Goal: Task Accomplishment & Management: Manage account settings

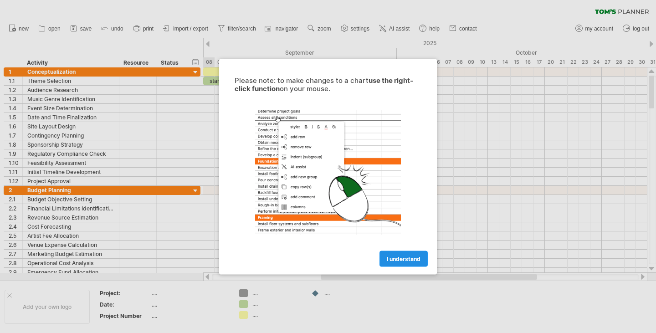
click at [404, 262] on link "I understand" at bounding box center [404, 259] width 48 height 16
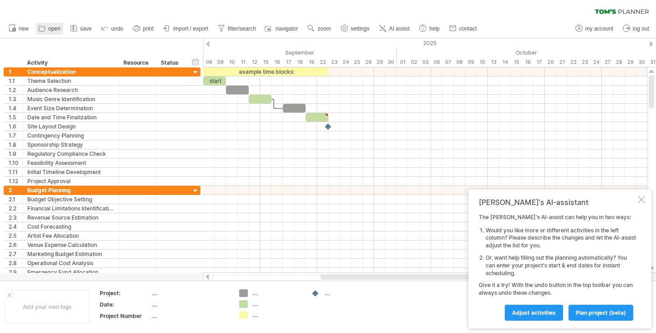
click at [45, 27] on icon at bounding box center [41, 28] width 9 height 9
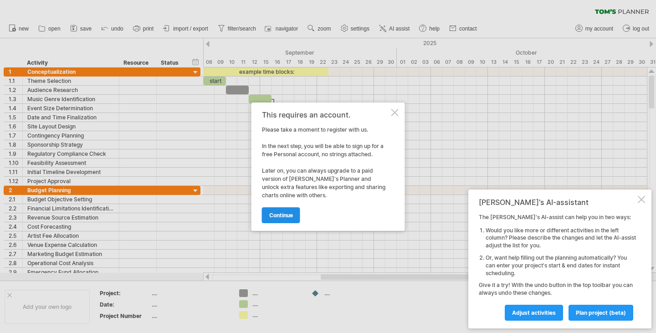
click at [287, 211] on link "continue" at bounding box center [281, 215] width 38 height 16
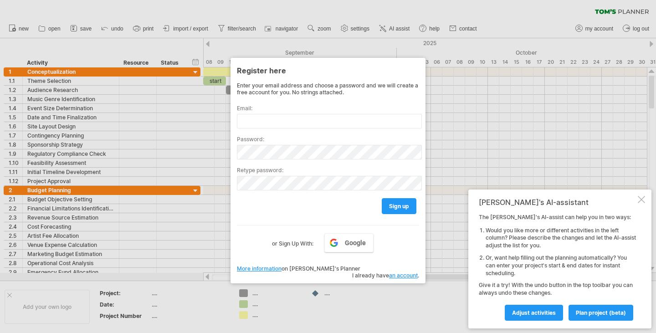
click at [461, 46] on div at bounding box center [328, 166] width 656 height 333
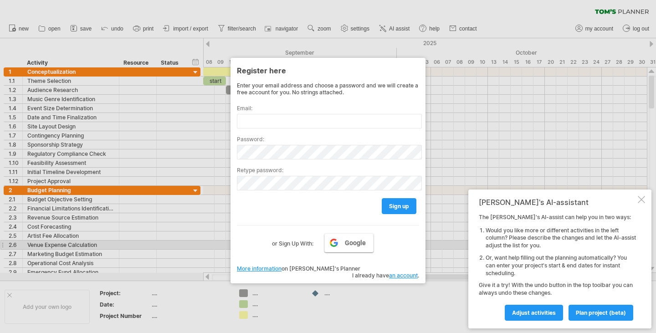
click at [338, 244] on link "Google" at bounding box center [349, 242] width 49 height 19
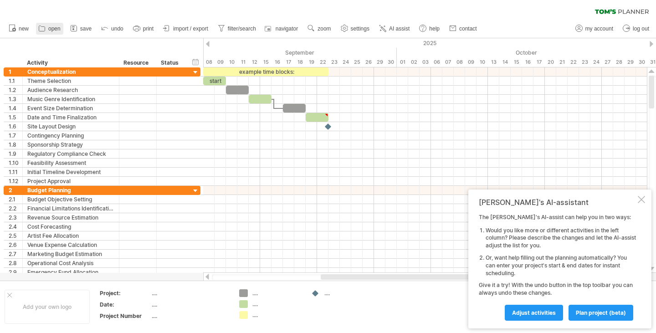
click at [49, 24] on link "open" at bounding box center [49, 29] width 27 height 12
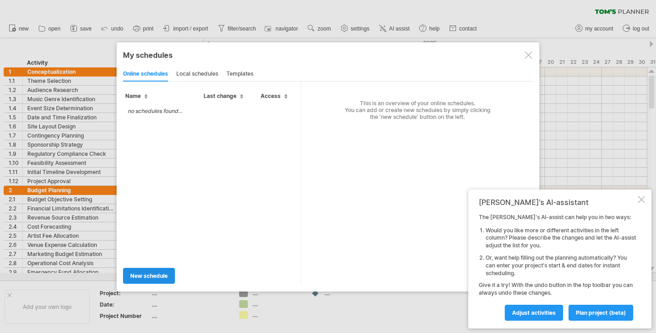
click at [157, 277] on span "new schedule" at bounding box center [148, 276] width 37 height 7
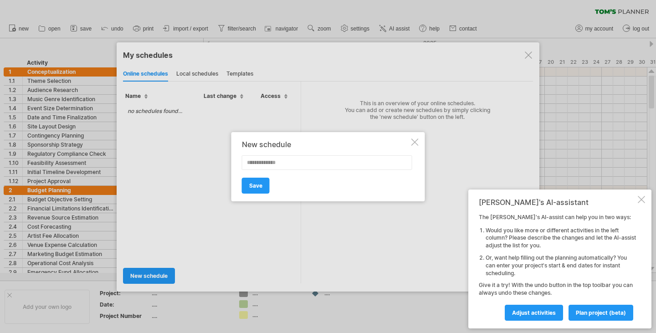
click at [418, 144] on div "New schedule Save" at bounding box center [329, 166] width 194 height 69
click at [643, 203] on div at bounding box center [641, 199] width 7 height 7
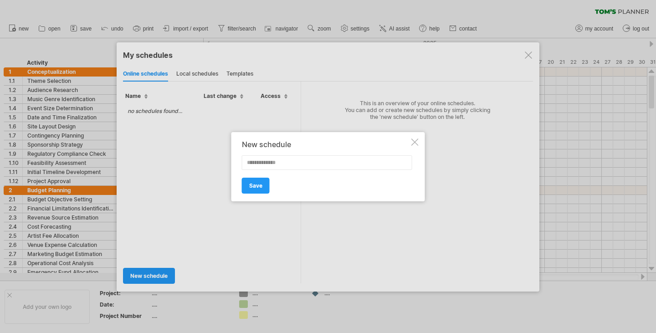
click at [413, 141] on div at bounding box center [415, 142] width 7 height 7
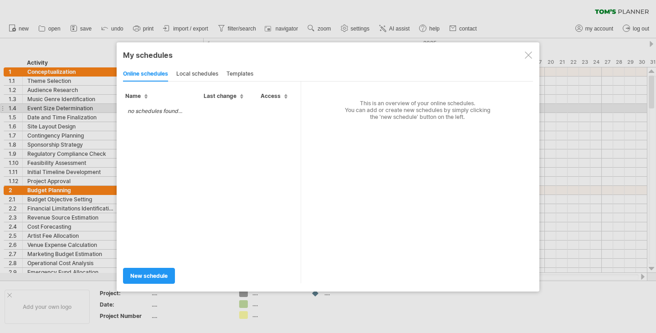
click at [131, 108] on td "no schedules found..." at bounding box center [155, 111] width 64 height 16
click at [132, 109] on td "no schedules found..." at bounding box center [155, 111] width 64 height 16
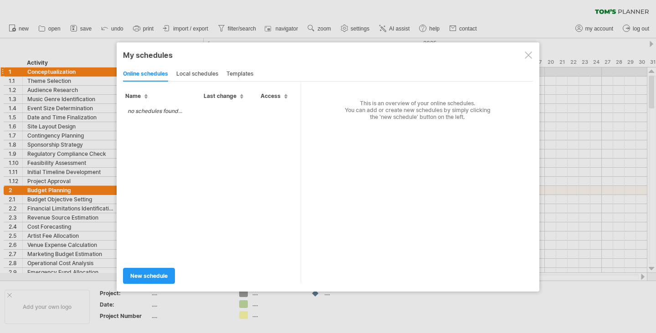
click at [179, 73] on div "local schedules" at bounding box center [197, 74] width 42 height 15
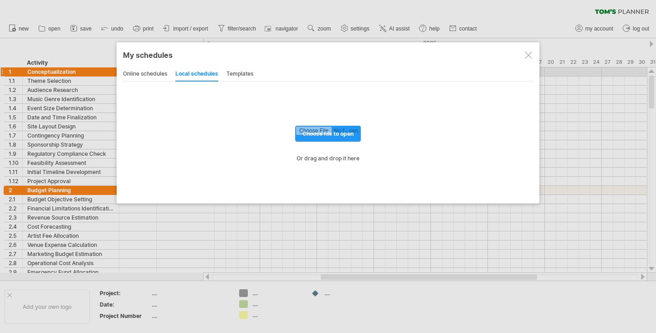
click at [247, 73] on div "templates" at bounding box center [240, 74] width 27 height 15
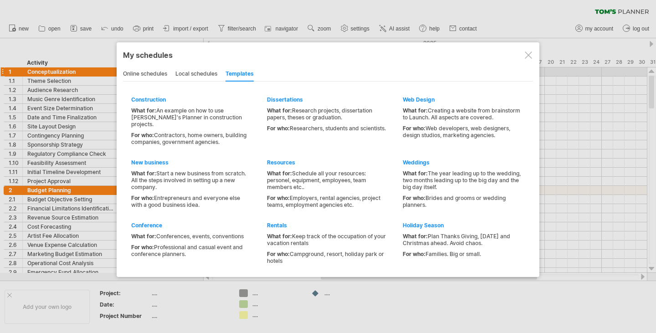
click at [217, 73] on div "local schedules" at bounding box center [196, 74] width 42 height 15
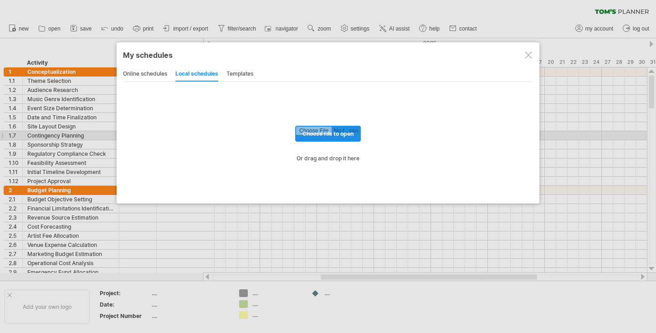
click at [318, 132] on input "file" at bounding box center [328, 133] width 65 height 15
type input "**********"
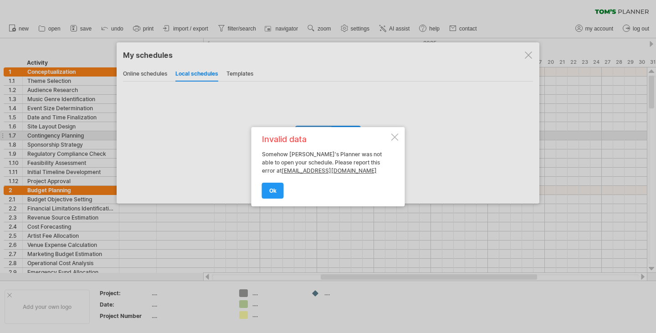
click at [396, 135] on div at bounding box center [395, 137] width 7 height 7
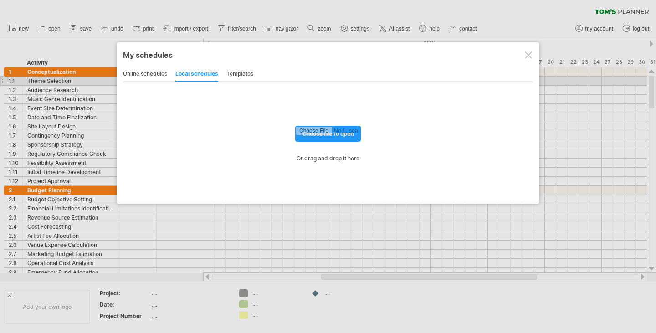
click at [232, 77] on div "templates" at bounding box center [240, 74] width 27 height 15
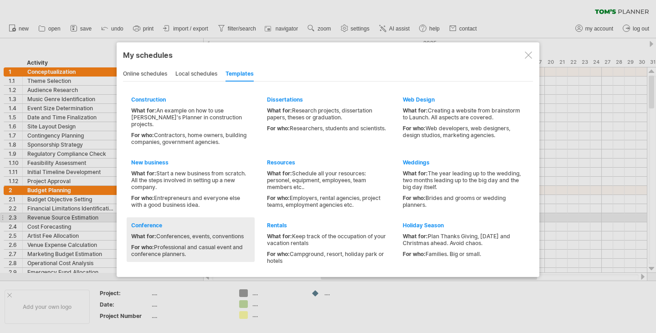
click at [204, 222] on div "Conference What for: Conferences, events, conventions For who: Professional and…" at bounding box center [191, 239] width 128 height 45
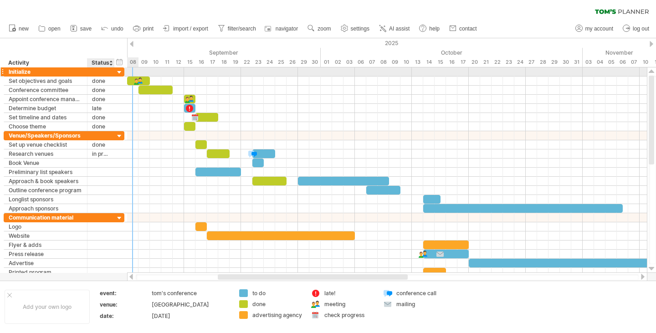
click at [119, 75] on div at bounding box center [119, 72] width 9 height 9
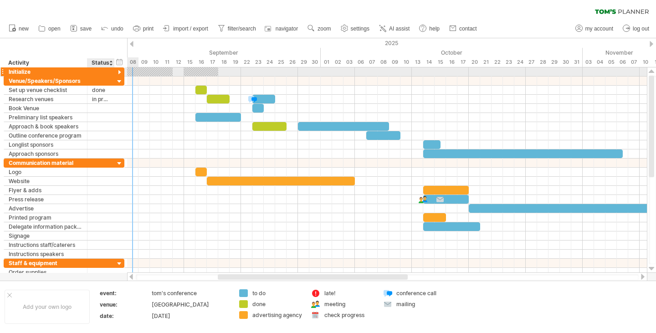
click at [119, 75] on div at bounding box center [119, 72] width 9 height 9
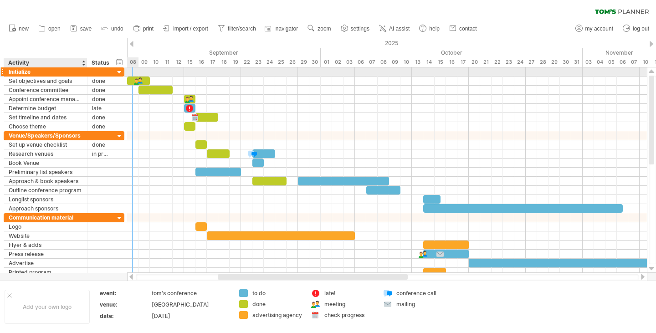
click at [27, 75] on div "Initialize" at bounding box center [46, 71] width 74 height 9
click at [26, 74] on input "**********" at bounding box center [46, 71] width 74 height 9
click at [29, 74] on input "**********" at bounding box center [46, 71] width 74 height 9
click at [32, 72] on input "**********" at bounding box center [46, 71] width 74 height 9
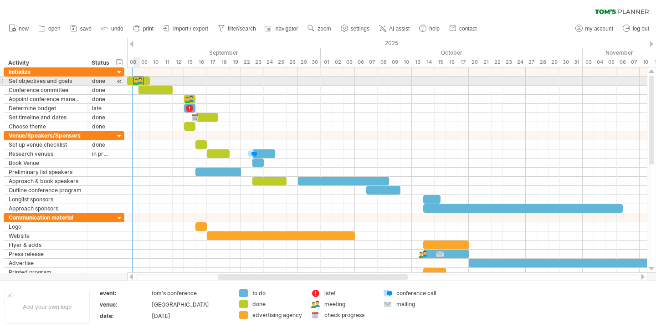
click at [138, 80] on div at bounding box center [139, 81] width 10 height 9
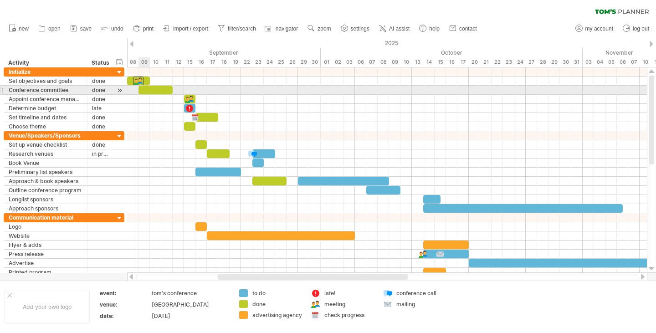
click at [148, 90] on div at bounding box center [156, 90] width 34 height 9
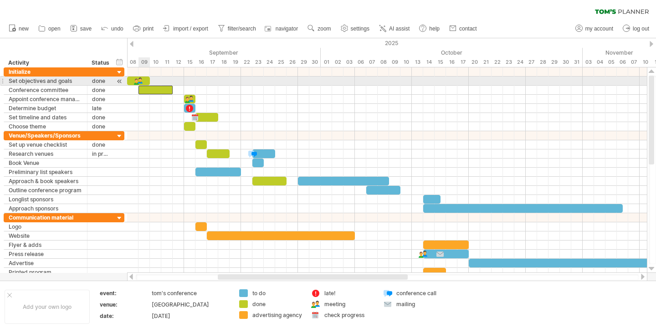
click at [144, 79] on div at bounding box center [138, 81] width 23 height 9
click at [143, 79] on div at bounding box center [138, 81] width 9 height 9
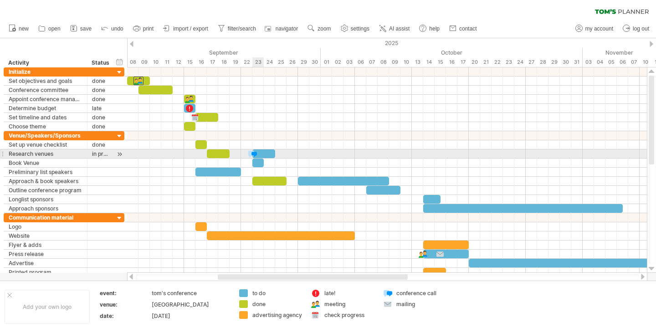
click at [253, 151] on div at bounding box center [252, 154] width 9 height 9
click at [253, 151] on div at bounding box center [253, 154] width 10 height 9
click at [266, 157] on div at bounding box center [264, 154] width 23 height 9
click at [269, 173] on div at bounding box center [387, 172] width 520 height 9
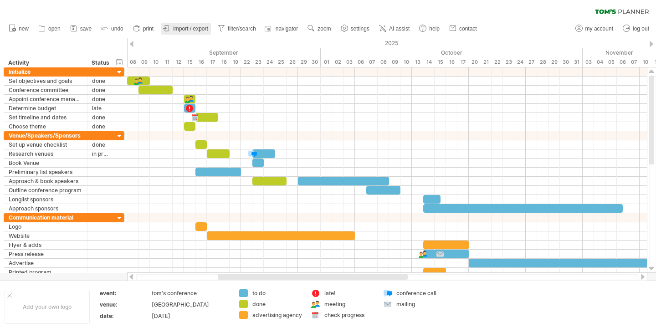
click at [184, 31] on span "import / export" at bounding box center [190, 29] width 35 height 6
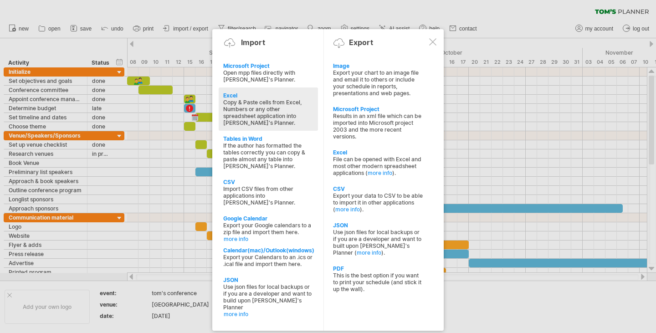
click at [284, 115] on div "Copy & Paste cells from Excel, Numbers or any other spreadsheet application int…" at bounding box center [268, 112] width 90 height 27
type textarea "**********"
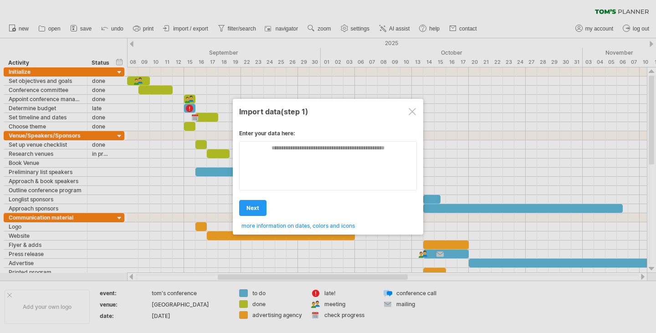
click at [88, 49] on div at bounding box center [328, 166] width 656 height 333
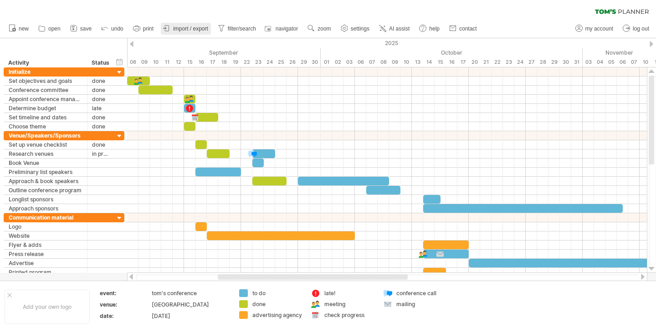
click at [171, 28] on icon at bounding box center [166, 28] width 9 height 9
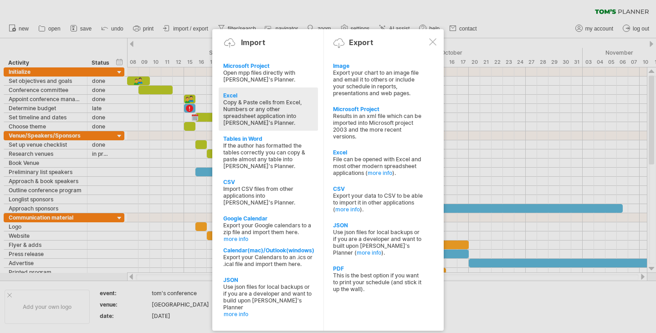
click at [257, 106] on div "Copy & Paste cells from Excel, Numbers or any other spreadsheet application int…" at bounding box center [268, 112] width 90 height 27
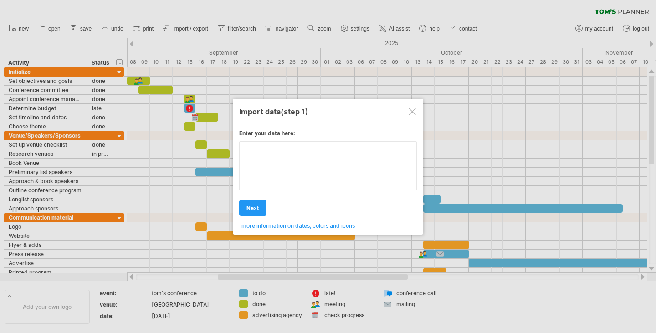
click at [266, 161] on textarea at bounding box center [328, 165] width 178 height 49
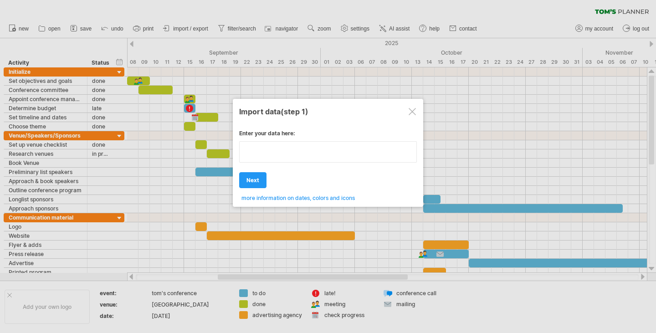
click at [259, 152] on textarea at bounding box center [328, 151] width 178 height 21
click at [310, 151] on textarea at bounding box center [328, 151] width 178 height 21
click at [245, 154] on textarea at bounding box center [328, 151] width 178 height 21
click at [265, 144] on textarea at bounding box center [328, 151] width 178 height 21
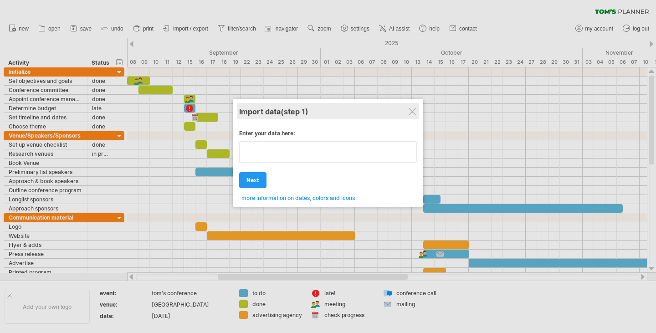
type textarea "**********"
click at [408, 110] on div "Import data (step 1)" at bounding box center [328, 111] width 178 height 16
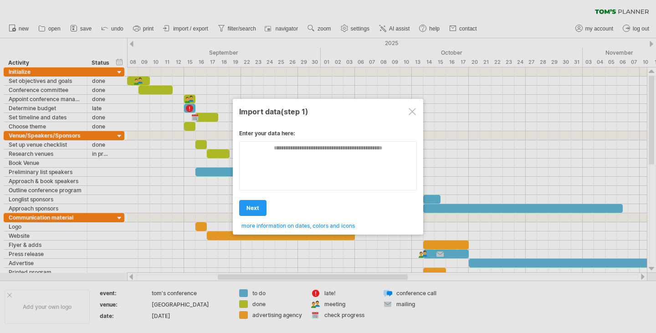
click at [415, 109] on div at bounding box center [412, 111] width 7 height 7
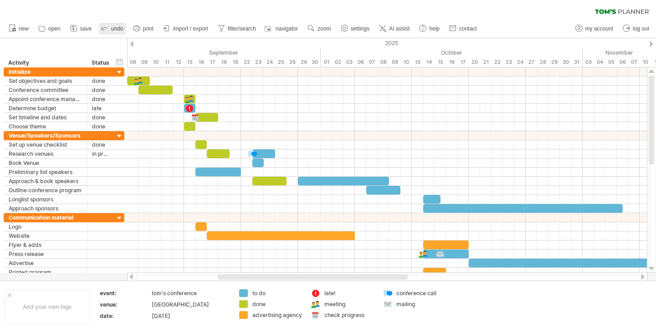
click at [109, 28] on icon at bounding box center [104, 27] width 9 height 9
click at [237, 52] on div "September" at bounding box center [195, 53] width 251 height 10
click at [237, 51] on div "September" at bounding box center [195, 53] width 251 height 10
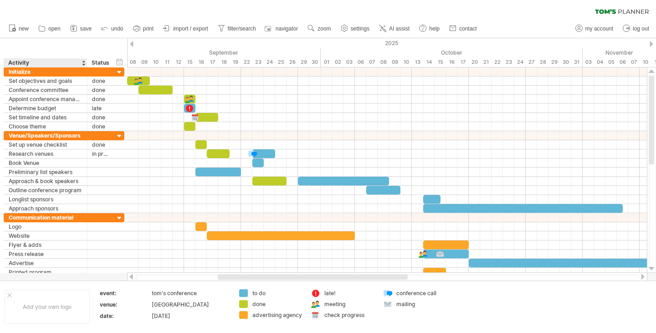
click at [26, 63] on div "Activity" at bounding box center [45, 62] width 74 height 9
click at [105, 62] on div "Status" at bounding box center [101, 62] width 18 height 9
click at [101, 62] on input "******" at bounding box center [101, 62] width 18 height 9
click at [108, 62] on input "******" at bounding box center [101, 62] width 18 height 9
drag, startPoint x: 91, startPoint y: 62, endPoint x: 117, endPoint y: 62, distance: 25.5
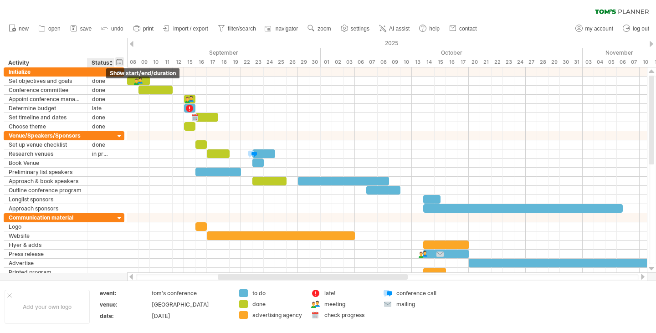
click at [117, 62] on div "hide start/end/duration show start/end/duration ******** Activity ****** Status" at bounding box center [63, 52] width 127 height 29
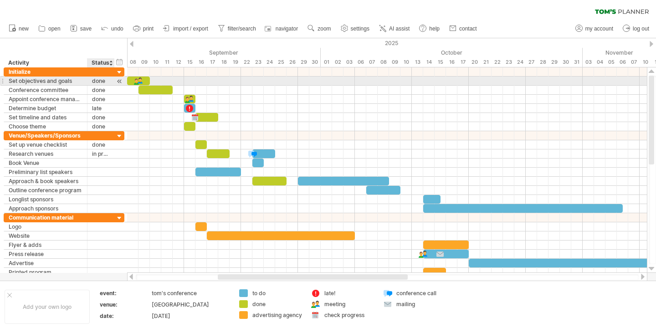
click at [103, 85] on div "**********" at bounding box center [64, 81] width 121 height 9
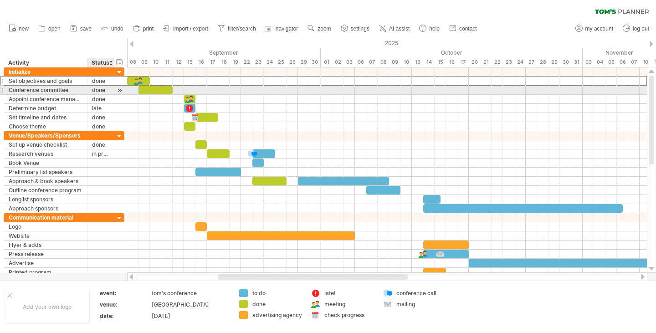
click at [103, 92] on div "done" at bounding box center [101, 90] width 18 height 9
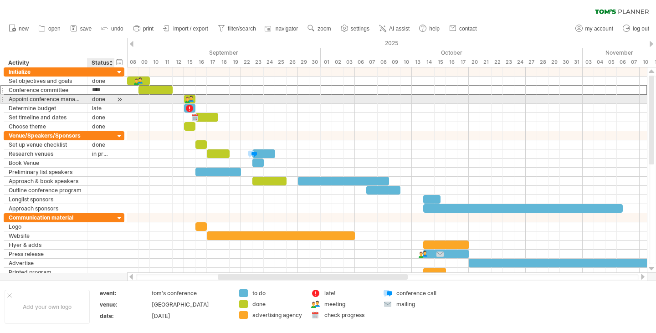
click at [102, 101] on div "done" at bounding box center [101, 99] width 18 height 9
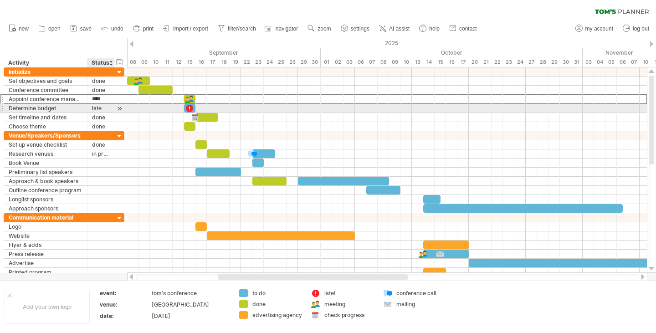
click at [101, 111] on div "late" at bounding box center [101, 108] width 18 height 9
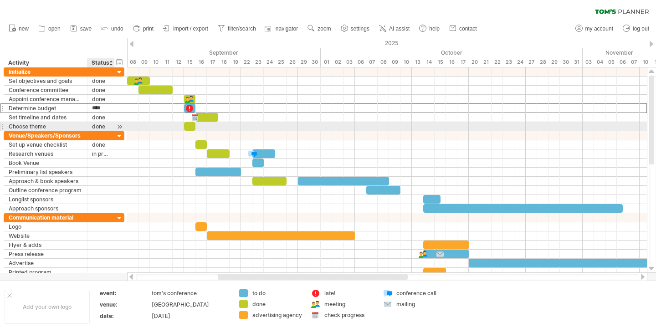
click at [101, 123] on div "done" at bounding box center [101, 126] width 18 height 9
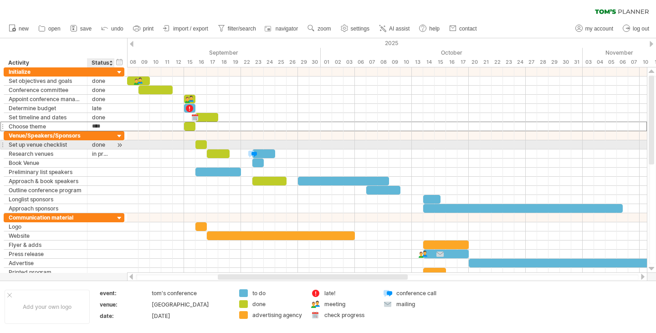
click at [101, 145] on div "done" at bounding box center [101, 144] width 18 height 9
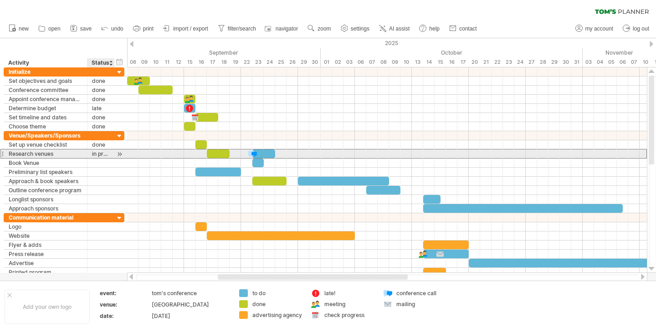
click at [99, 155] on div "in progress" at bounding box center [101, 154] width 18 height 9
click at [118, 155] on div at bounding box center [119, 155] width 9 height 10
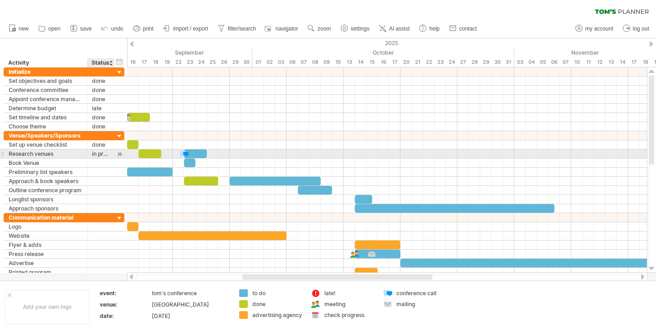
click at [118, 155] on div at bounding box center [119, 155] width 9 height 10
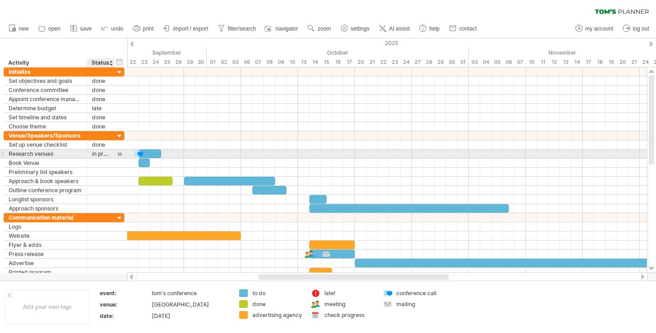
click at [118, 155] on div at bounding box center [119, 155] width 9 height 10
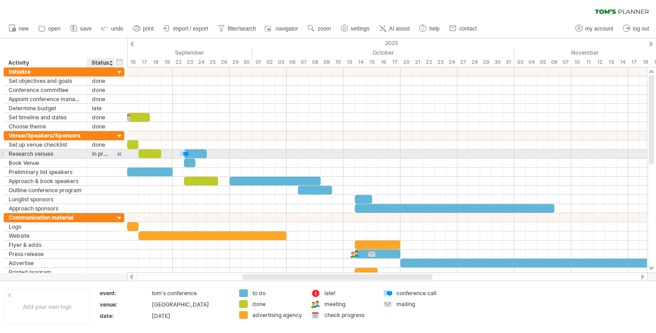
click at [118, 155] on div at bounding box center [119, 155] width 9 height 10
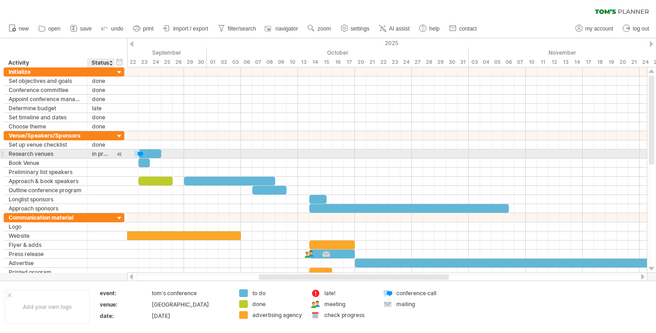
click at [118, 155] on div at bounding box center [119, 155] width 9 height 10
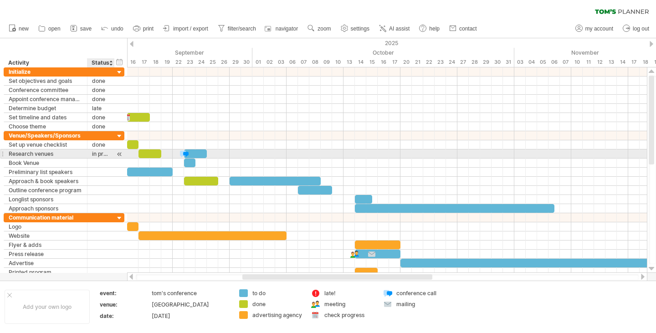
click at [118, 155] on div at bounding box center [119, 155] width 9 height 10
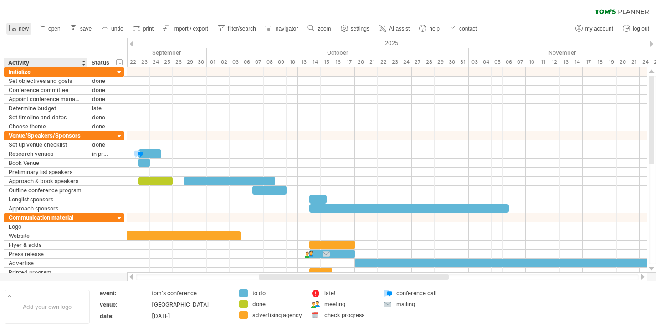
click at [26, 33] on link "new" at bounding box center [18, 29] width 25 height 12
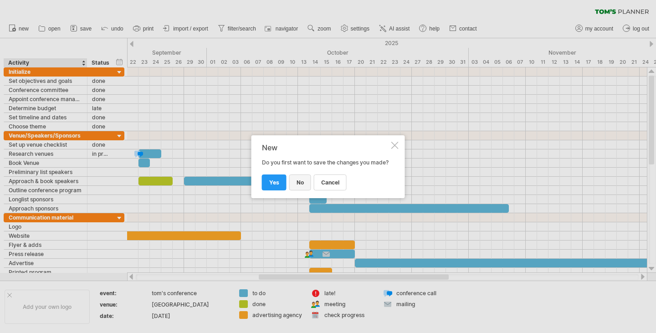
click at [294, 184] on link "no" at bounding box center [300, 183] width 22 height 16
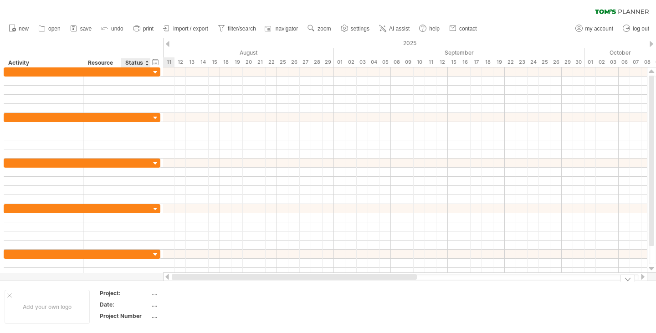
drag, startPoint x: 380, startPoint y: 277, endPoint x: 126, endPoint y: 291, distance: 253.8
click at [130, 294] on div "Trying to reach plan.tomsplanner.com Connected again... 0% clear filter new" at bounding box center [328, 166] width 656 height 333
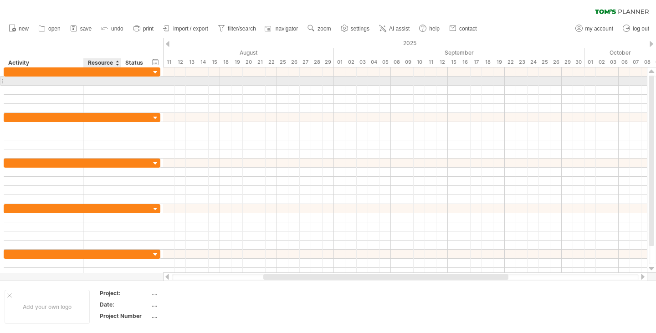
click at [104, 83] on div at bounding box center [102, 81] width 28 height 9
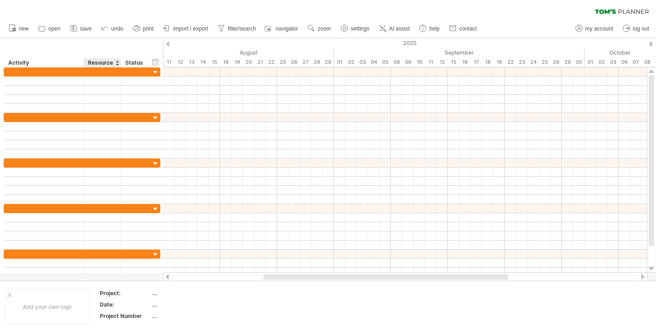
click at [106, 65] on div "Resource" at bounding box center [102, 62] width 28 height 9
click at [106, 62] on input "********" at bounding box center [102, 62] width 28 height 9
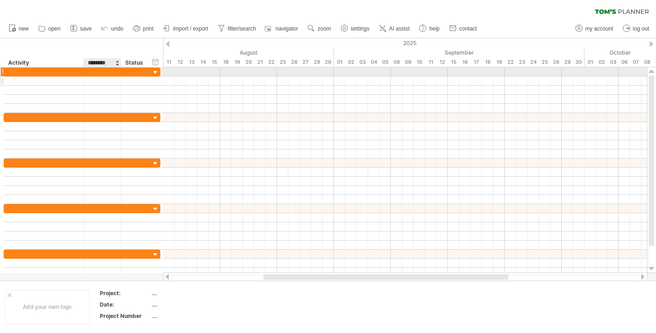
click at [106, 76] on div at bounding box center [82, 71] width 157 height 9
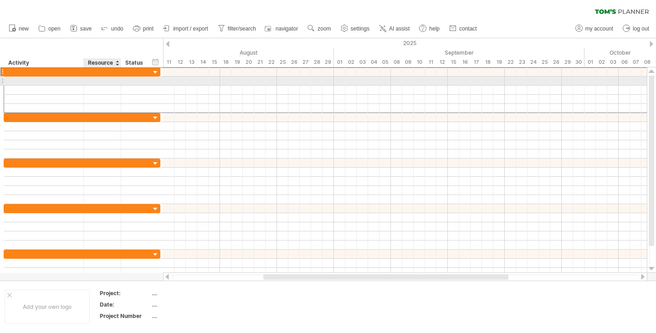
click at [106, 83] on div at bounding box center [102, 81] width 28 height 9
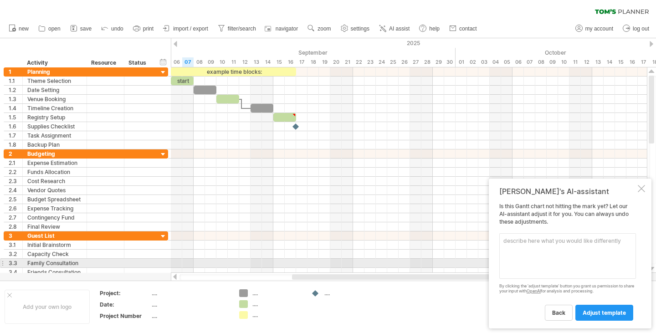
click at [547, 248] on textarea at bounding box center [568, 256] width 137 height 46
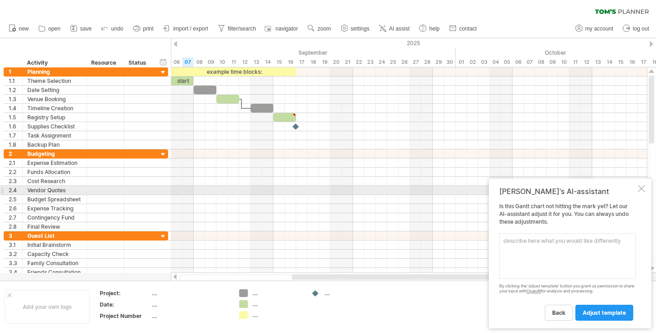
click at [636, 188] on div "[PERSON_NAME]'s AI-assistant Is this [PERSON_NAME] chart not hitting the mark y…" at bounding box center [570, 254] width 163 height 150
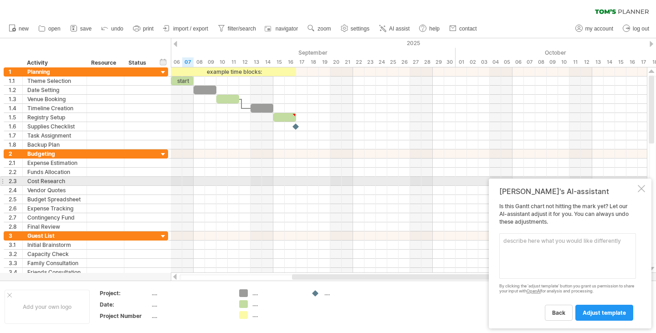
click at [639, 183] on div "[PERSON_NAME]'s AI-assistant Is this [PERSON_NAME] chart not hitting the mark y…" at bounding box center [570, 254] width 163 height 150
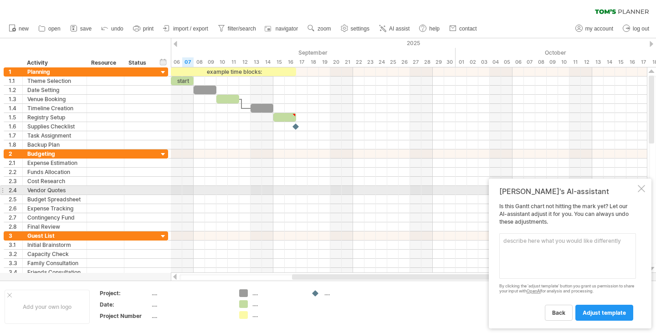
click at [640, 187] on div at bounding box center [641, 188] width 7 height 7
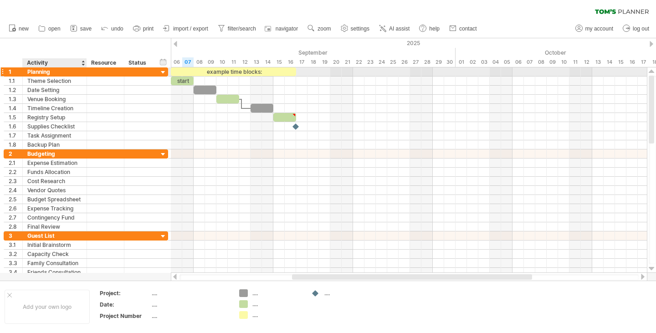
click at [61, 71] on div "Planning" at bounding box center [54, 71] width 55 height 9
click at [61, 71] on input "********" at bounding box center [54, 71] width 55 height 9
paste input "**********"
type input "**********"
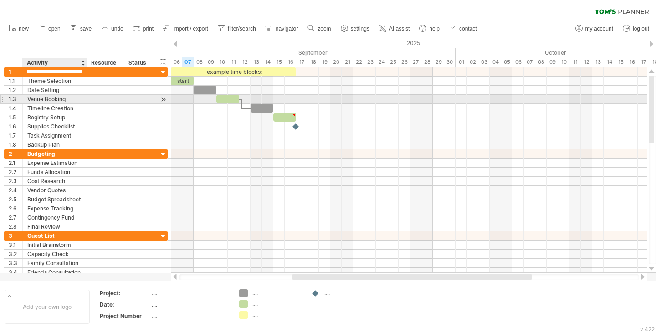
click at [63, 98] on div "Venue Booking" at bounding box center [54, 99] width 55 height 9
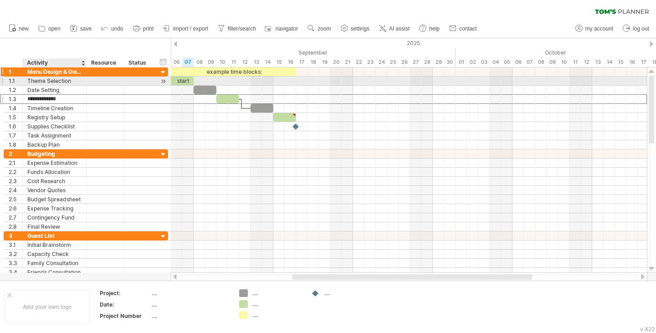
click at [60, 75] on div "Menu Design & Dietary Needs" at bounding box center [54, 71] width 55 height 9
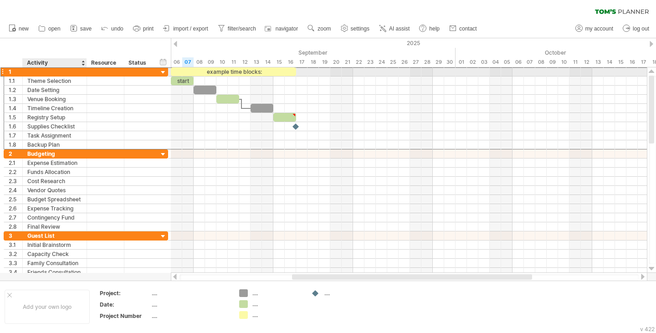
scroll to position [0, 0]
click at [95, 72] on div at bounding box center [106, 71] width 28 height 9
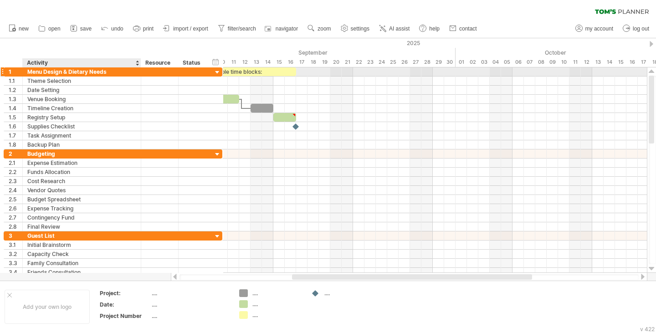
drag, startPoint x: 86, startPoint y: 70, endPoint x: 140, endPoint y: 65, distance: 54.4
click at [140, 65] on div "Trying to reach [DOMAIN_NAME] Connected again... 0% clear filter new 1" at bounding box center [328, 166] width 656 height 333
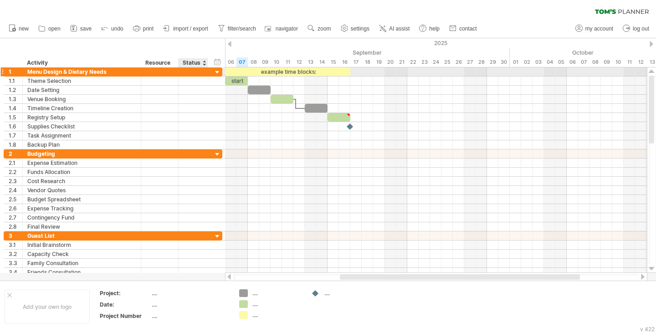
click at [214, 70] on div at bounding box center [217, 72] width 9 height 9
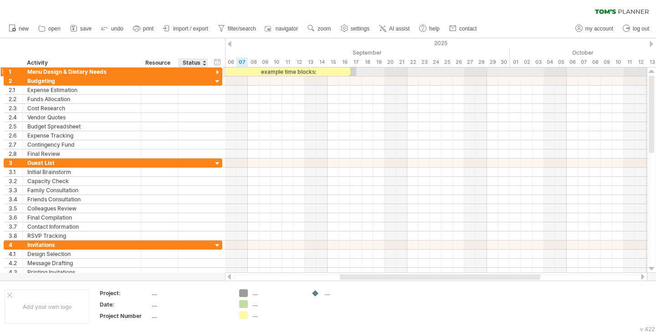
click at [214, 70] on div at bounding box center [217, 72] width 9 height 9
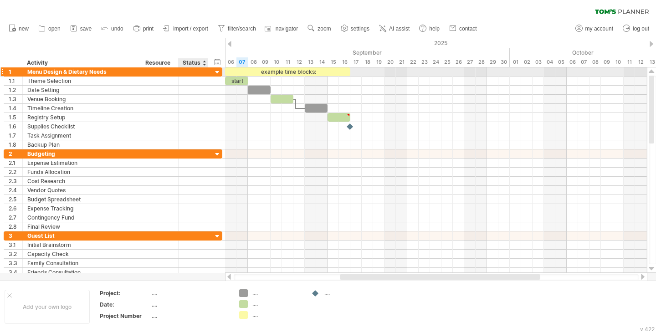
click at [214, 70] on div at bounding box center [217, 72] width 9 height 9
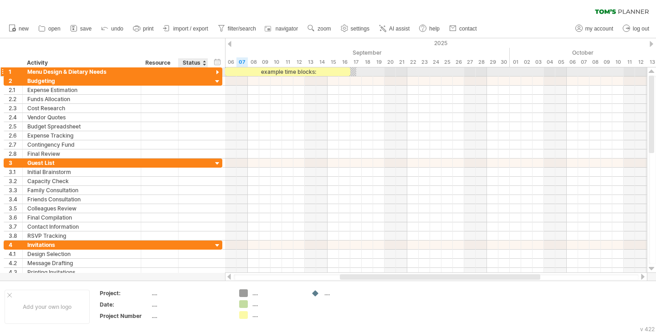
click at [214, 70] on div at bounding box center [217, 72] width 9 height 9
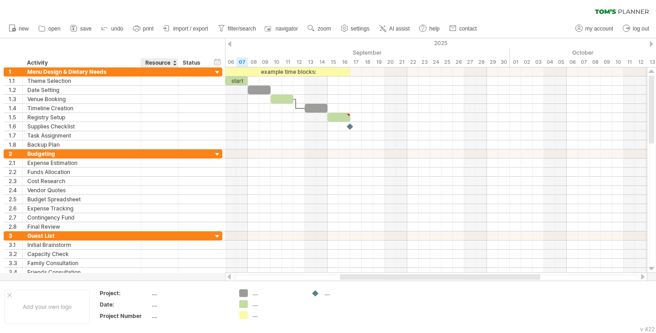
click at [168, 62] on div "Resource" at bounding box center [159, 62] width 28 height 9
drag, startPoint x: 146, startPoint y: 63, endPoint x: 175, endPoint y: 63, distance: 28.7
click at [175, 63] on div "******** Resource" at bounding box center [159, 62] width 37 height 9
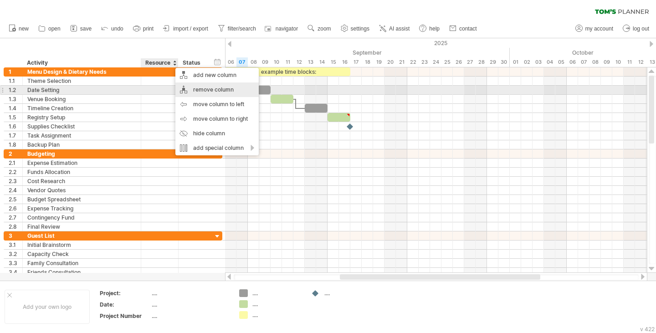
click at [217, 87] on div "remove column" at bounding box center [216, 90] width 83 height 15
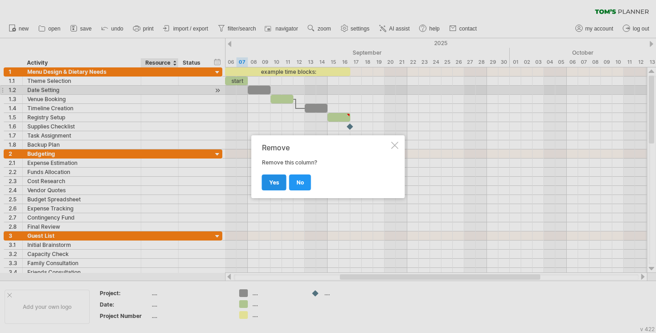
click at [277, 182] on span "yes" at bounding box center [274, 182] width 10 height 7
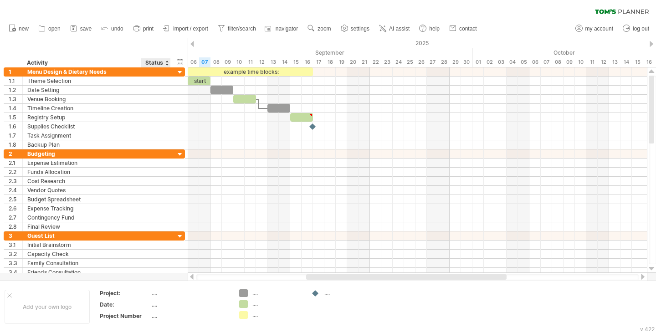
click at [155, 51] on div "hide start/end/duration show start/end/duration ******** Activity ****** Status" at bounding box center [94, 52] width 188 height 29
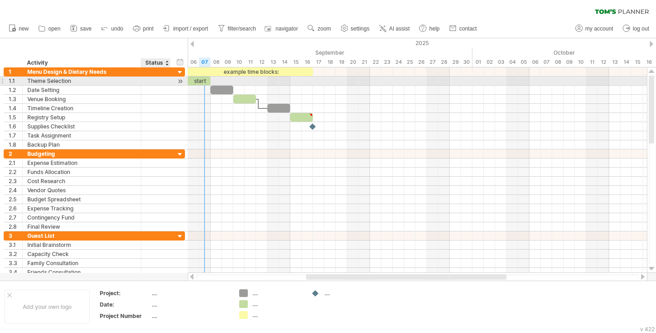
click at [168, 77] on div at bounding box center [169, 81] width 5 height 9
click at [167, 82] on div at bounding box center [169, 81] width 5 height 9
click at [179, 81] on div at bounding box center [180, 82] width 9 height 10
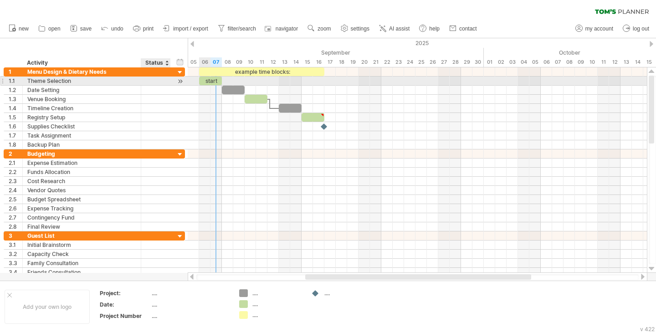
click at [179, 81] on div at bounding box center [180, 82] width 9 height 10
click at [158, 80] on div at bounding box center [156, 81] width 20 height 9
click at [148, 82] on input "text" at bounding box center [156, 81] width 20 height 9
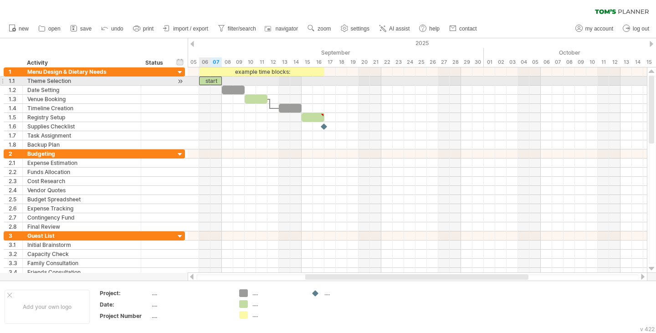
click at [203, 82] on div "start" at bounding box center [210, 81] width 23 height 9
click at [212, 82] on div "*****" at bounding box center [210, 81] width 23 height 9
drag, startPoint x: 204, startPoint y: 77, endPoint x: 258, endPoint y: 80, distance: 54.8
click at [258, 80] on div "*****" at bounding box center [267, 81] width 23 height 9
click at [48, 77] on div "Theme Selection" at bounding box center [81, 81] width 109 height 9
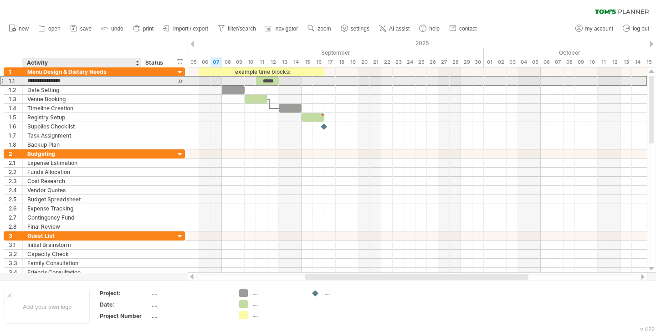
click at [48, 77] on input "**********" at bounding box center [81, 81] width 109 height 9
click at [62, 78] on input "**********" at bounding box center [81, 81] width 109 height 9
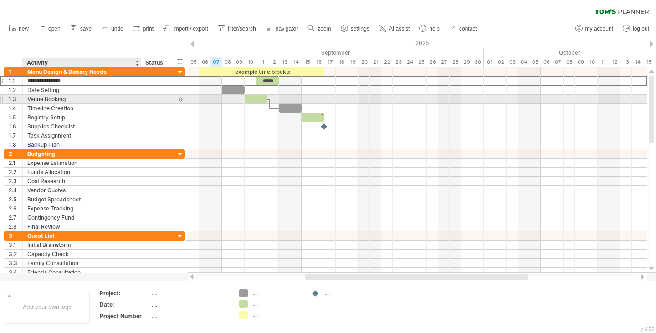
drag, startPoint x: 28, startPoint y: 78, endPoint x: 64, endPoint y: 102, distance: 43.2
click at [64, 102] on div "**********" at bounding box center [94, 108] width 181 height 82
click at [0, 0] on input "**********" at bounding box center [0, 0] width 0 height 0
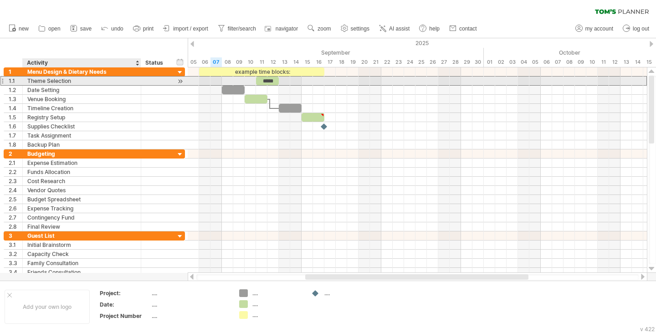
click at [71, 82] on div "Theme Selection" at bounding box center [81, 81] width 109 height 9
click at [71, 82] on input "**********" at bounding box center [81, 81] width 109 height 9
click at [47, 78] on div "Theme Selection" at bounding box center [81, 81] width 109 height 9
click at [47, 78] on input "**********" at bounding box center [81, 81] width 109 height 9
click at [57, 79] on input "**********" at bounding box center [81, 81] width 109 height 9
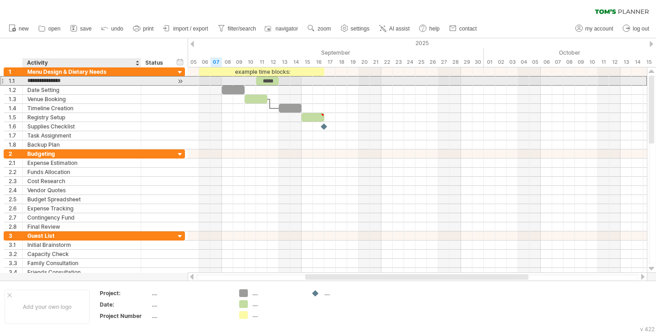
click at [80, 79] on input "**********" at bounding box center [81, 81] width 109 height 9
drag, startPoint x: 91, startPoint y: 80, endPoint x: 0, endPoint y: 79, distance: 91.2
click at [0, 79] on div "**********" at bounding box center [93, 172] width 186 height 210
paste input "**********"
type input "**********"
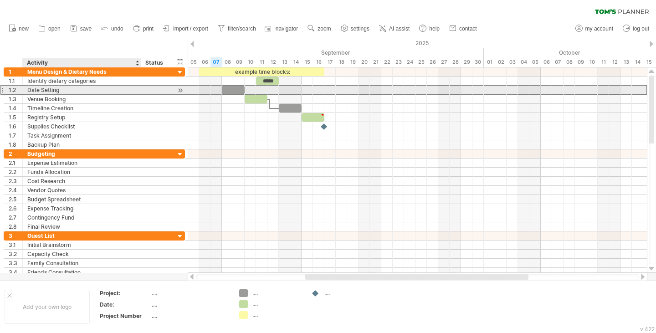
click at [66, 88] on div "Date Setting" at bounding box center [81, 90] width 109 height 9
click at [66, 88] on input "**********" at bounding box center [81, 90] width 109 height 9
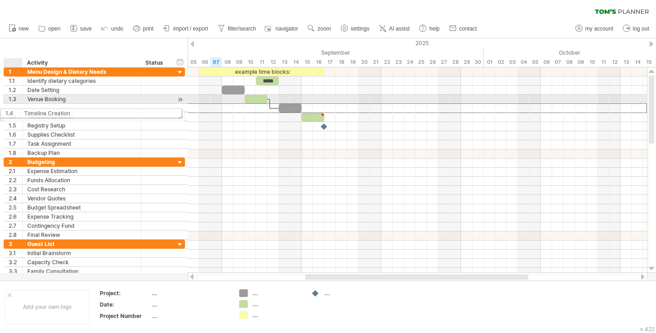
drag, startPoint x: 1, startPoint y: 107, endPoint x: 17, endPoint y: 112, distance: 16.6
drag, startPoint x: 84, startPoint y: 110, endPoint x: 80, endPoint y: 107, distance: 5.2
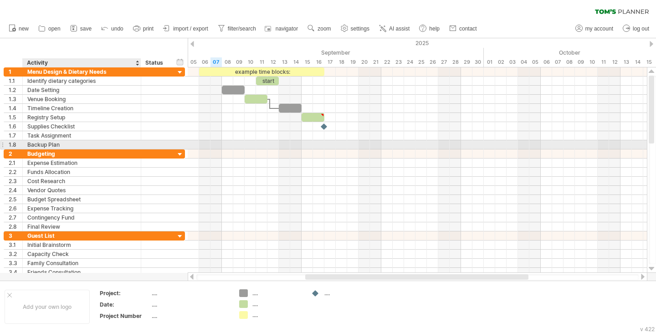
click at [77, 142] on div "Backup Plan" at bounding box center [81, 144] width 109 height 9
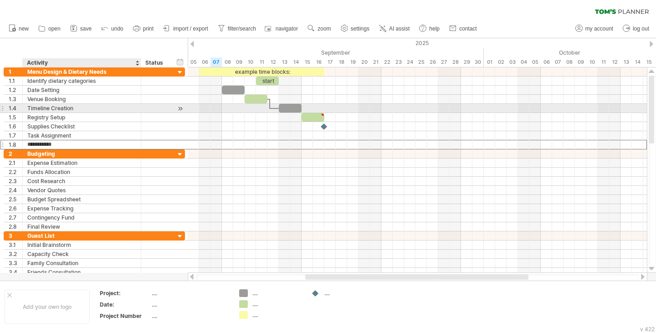
click at [78, 111] on div "Timeline Creation" at bounding box center [81, 108] width 109 height 9
click at [91, 108] on input "**********" at bounding box center [81, 108] width 109 height 9
click at [2, 109] on div at bounding box center [2, 108] width 4 height 10
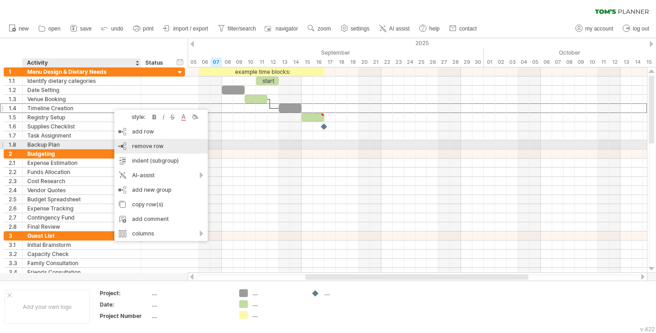
click at [163, 147] on div "remove row remove selected rows" at bounding box center [160, 146] width 93 height 15
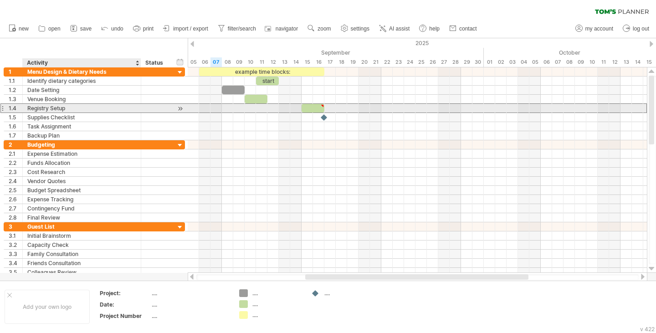
click at [98, 107] on div "Registry Setup" at bounding box center [81, 108] width 109 height 9
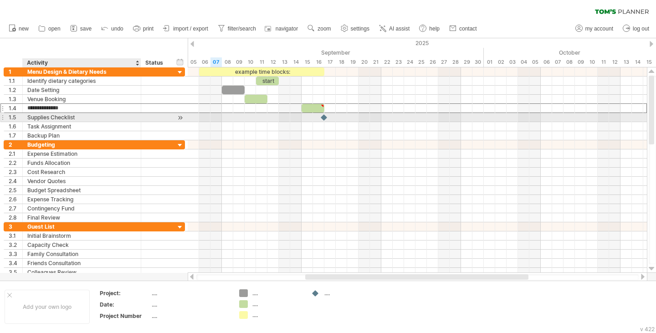
click at [98, 119] on div "Supplies Checklist" at bounding box center [81, 117] width 109 height 9
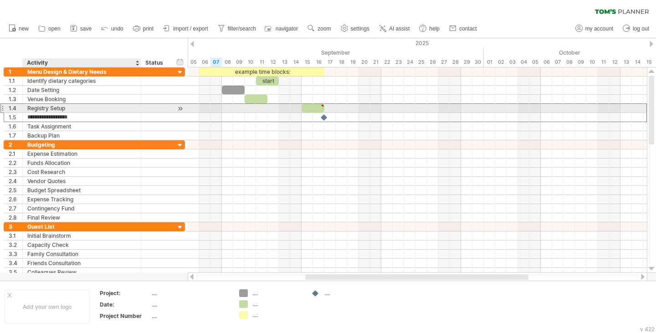
click at [101, 109] on div "Registry Setup" at bounding box center [81, 108] width 109 height 9
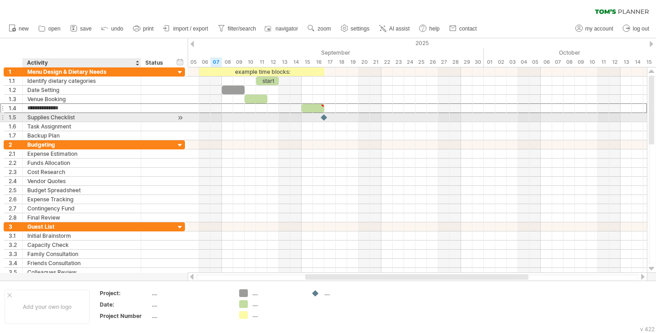
click at [101, 116] on div "Supplies Checklist" at bounding box center [81, 117] width 109 height 9
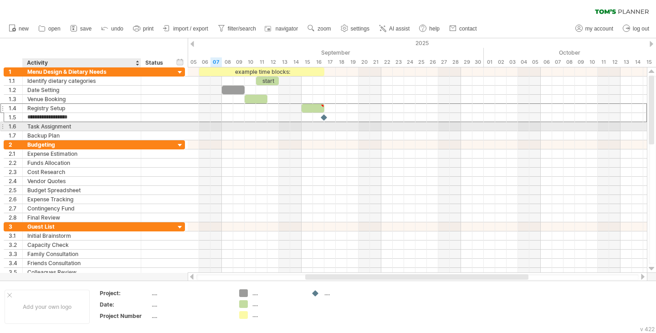
click at [101, 124] on div "Task Assignment" at bounding box center [81, 126] width 109 height 9
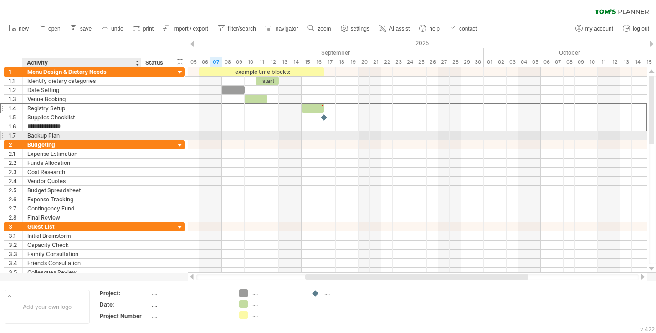
click at [101, 132] on div "Backup Plan" at bounding box center [81, 135] width 109 height 9
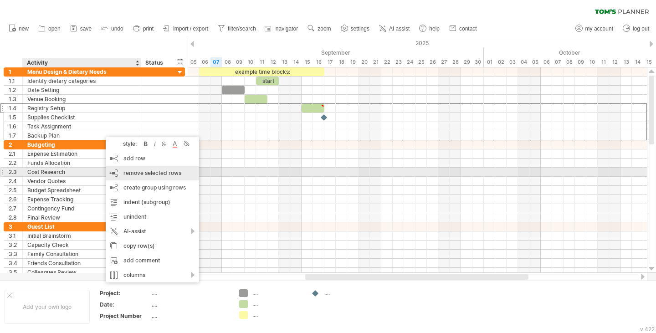
click at [127, 176] on div "remove row remove selected rows" at bounding box center [152, 173] width 93 height 15
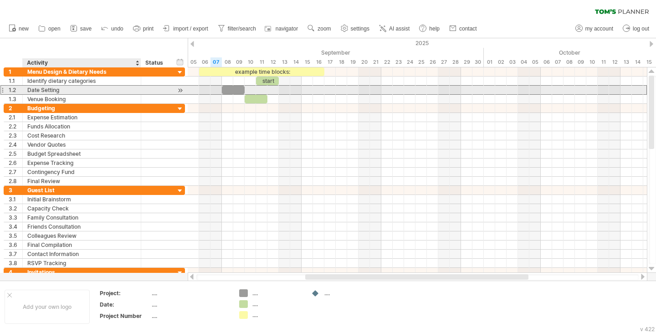
click at [93, 89] on div "Date Setting" at bounding box center [81, 90] width 109 height 9
click at [77, 90] on div "Date Setting" at bounding box center [81, 90] width 109 height 9
click at [77, 90] on input "**********" at bounding box center [81, 90] width 109 height 9
click at [76, 90] on input "**********" at bounding box center [81, 90] width 109 height 9
drag, startPoint x: 72, startPoint y: 90, endPoint x: 25, endPoint y: 91, distance: 46.5
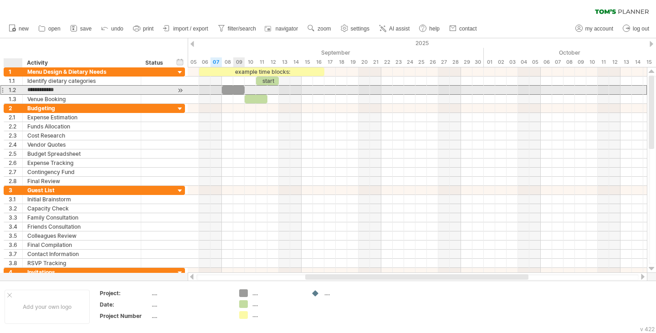
click at [25, 91] on div "**********" at bounding box center [82, 90] width 119 height 9
paste input "**********"
type input "**********"
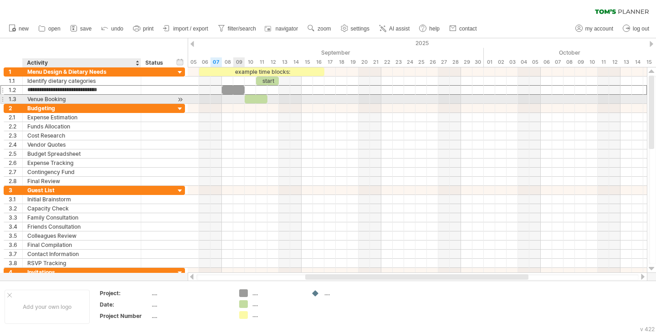
click at [46, 100] on div "Venue Booking" at bounding box center [81, 99] width 109 height 9
click at [70, 98] on div "Venue Booking" at bounding box center [81, 99] width 109 height 9
click at [70, 98] on input "**********" at bounding box center [81, 99] width 109 height 9
click at [83, 100] on input "**********" at bounding box center [81, 99] width 109 height 9
drag, startPoint x: 88, startPoint y: 100, endPoint x: 24, endPoint y: 102, distance: 64.3
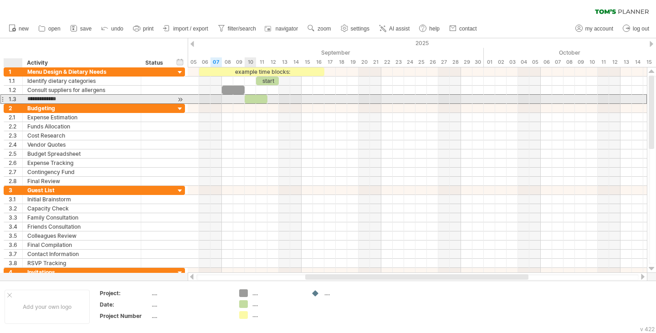
click at [24, 102] on div "**********" at bounding box center [82, 99] width 119 height 9
paste input "**********"
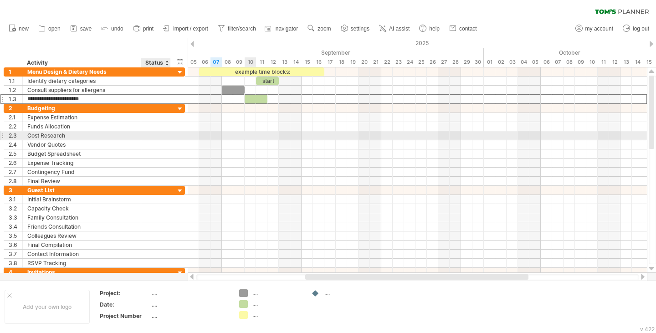
type input "**********"
click at [150, 137] on div at bounding box center [156, 135] width 20 height 9
click at [113, 122] on div "**********" at bounding box center [94, 117] width 181 height 9
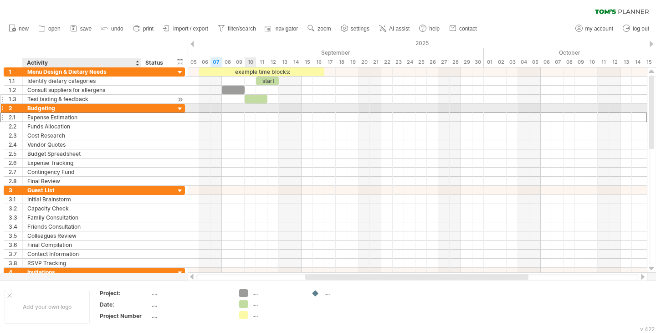
click at [102, 98] on div "Test tasting & feedback" at bounding box center [81, 99] width 109 height 9
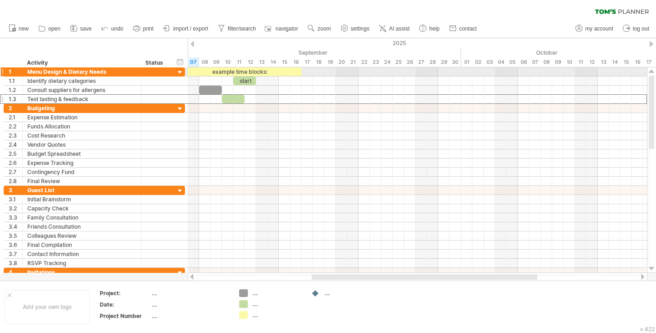
drag, startPoint x: 209, startPoint y: 49, endPoint x: 185, endPoint y: 72, distance: 33.2
click at [185, 72] on div "Trying to reach [DOMAIN_NAME] Connected again... 0% clear filter new 1" at bounding box center [328, 166] width 656 height 333
drag, startPoint x: 246, startPoint y: 80, endPoint x: 611, endPoint y: 74, distance: 365.2
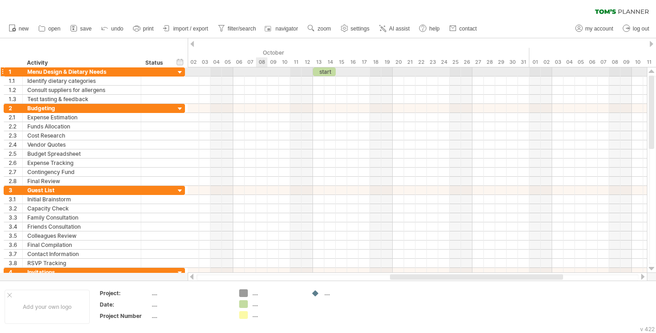
drag, startPoint x: 556, startPoint y: 48, endPoint x: 263, endPoint y: 77, distance: 294.5
click at [263, 77] on div "Trying to reach [DOMAIN_NAME] Connected again... 0% clear filter new 1" at bounding box center [328, 166] width 656 height 333
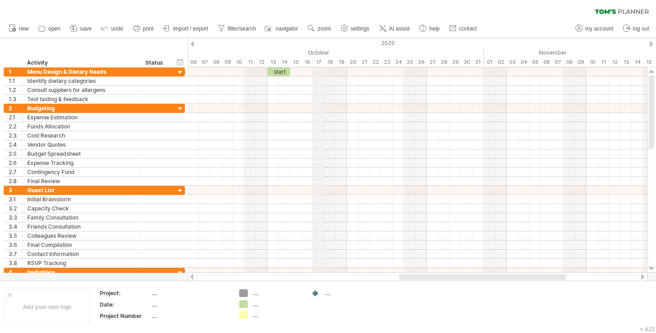
drag, startPoint x: 350, startPoint y: 51, endPoint x: 315, endPoint y: 57, distance: 35.6
click at [315, 57] on div "October" at bounding box center [307, 53] width 353 height 10
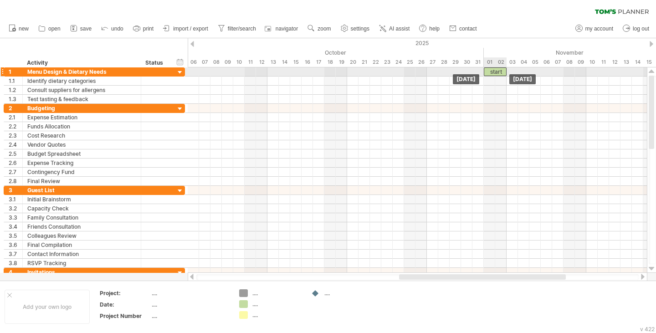
drag, startPoint x: 293, startPoint y: 73, endPoint x: 496, endPoint y: 72, distance: 202.8
click at [496, 72] on div "start" at bounding box center [495, 71] width 23 height 9
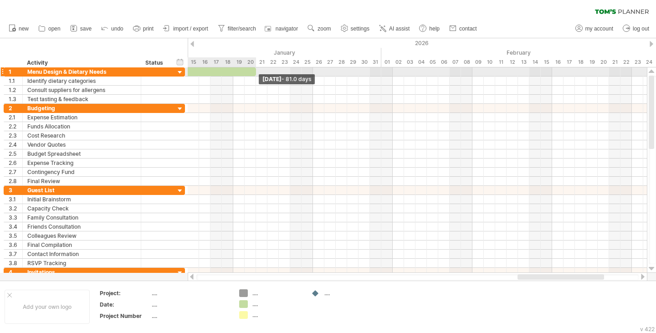
drag, startPoint x: 508, startPoint y: 72, endPoint x: 259, endPoint y: 72, distance: 249.3
click at [259, 72] on div "start example time blocks: [DATE] - 81.0 days [DATE]" at bounding box center [417, 170] width 459 height 206
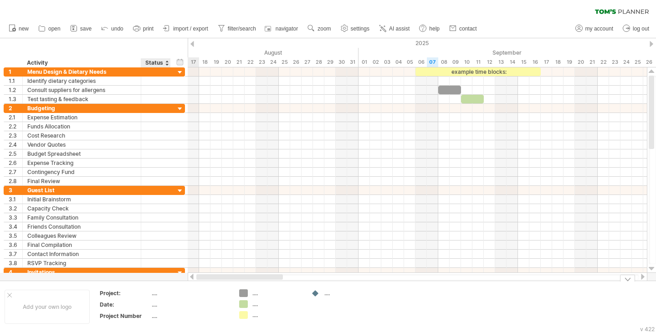
drag, startPoint x: 532, startPoint y: 277, endPoint x: 171, endPoint y: 293, distance: 360.9
click at [171, 293] on div "Trying to reach [DOMAIN_NAME] Connected again... 0% clear filter new 1" at bounding box center [328, 166] width 656 height 333
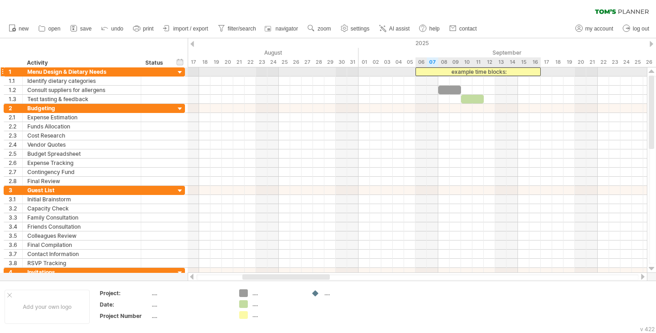
click at [479, 68] on div "example time blocks:" at bounding box center [478, 71] width 125 height 9
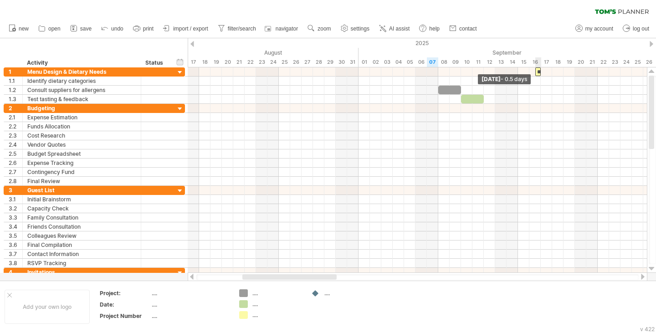
drag, startPoint x: 416, startPoint y: 72, endPoint x: 541, endPoint y: 67, distance: 125.4
click at [541, 67] on div "**********" at bounding box center [539, 71] width 6 height 9
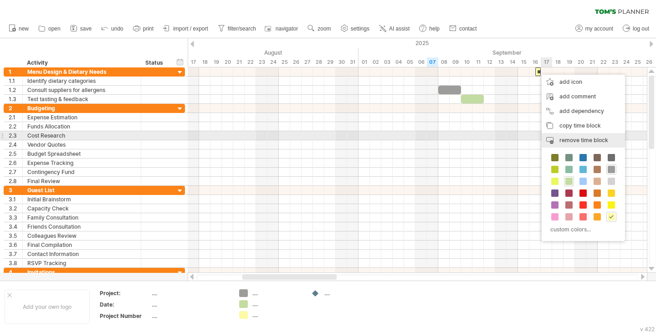
click at [576, 139] on span "remove time block" at bounding box center [584, 140] width 49 height 7
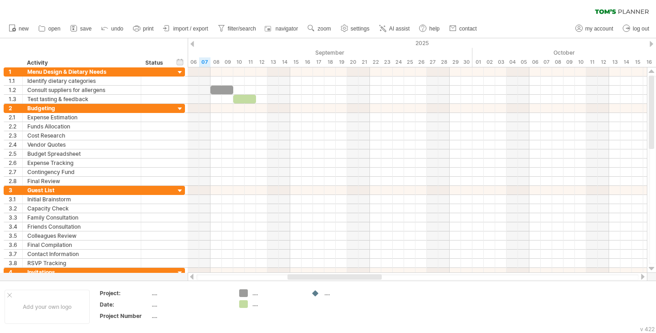
drag, startPoint x: 307, startPoint y: 276, endPoint x: 352, endPoint y: 280, distance: 45.3
click at [352, 280] on div at bounding box center [418, 277] width 460 height 9
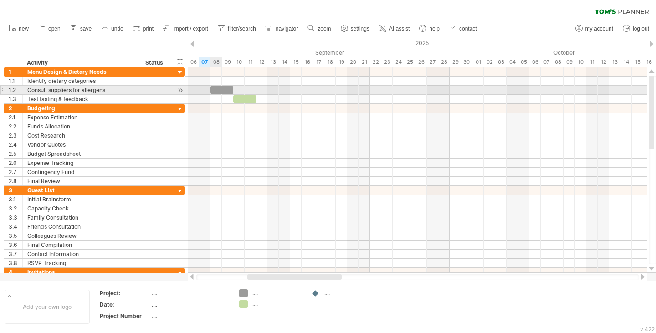
click at [221, 88] on div at bounding box center [222, 90] width 23 height 9
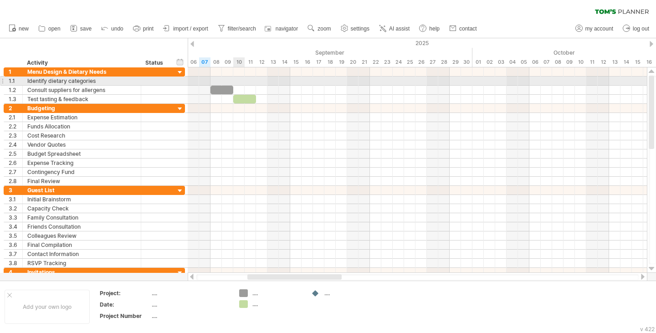
click at [238, 80] on div at bounding box center [417, 81] width 459 height 9
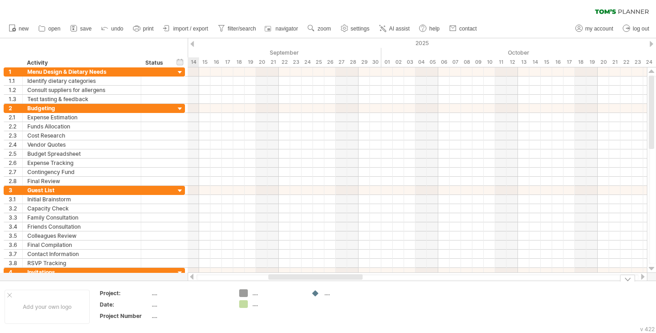
drag, startPoint x: 324, startPoint y: 279, endPoint x: 345, endPoint y: 292, distance: 24.8
click at [345, 292] on div "Trying to reach [DOMAIN_NAME] Connected again... 0% clear filter new 1" at bounding box center [328, 166] width 656 height 333
click at [206, 40] on div "2025" at bounding box center [535, 43] width 1789 height 10
click at [192, 42] on div at bounding box center [193, 44] width 4 height 6
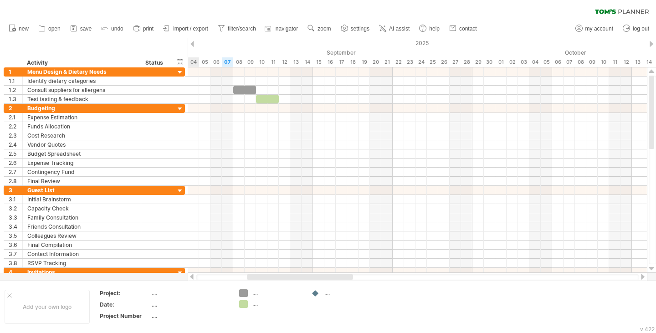
click at [192, 42] on div at bounding box center [193, 44] width 4 height 6
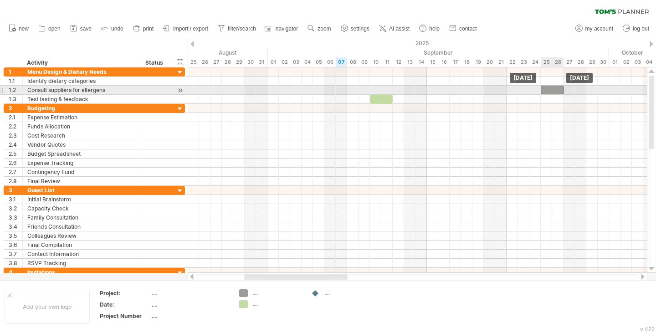
drag, startPoint x: 357, startPoint y: 89, endPoint x: 553, endPoint y: 88, distance: 195.5
click at [553, 88] on div at bounding box center [552, 90] width 23 height 9
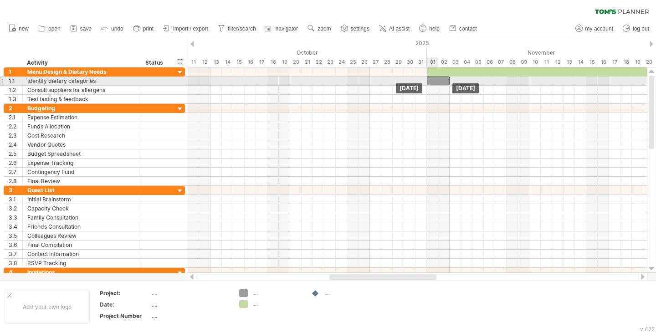
drag, startPoint x: 552, startPoint y: 87, endPoint x: 437, endPoint y: 79, distance: 115.6
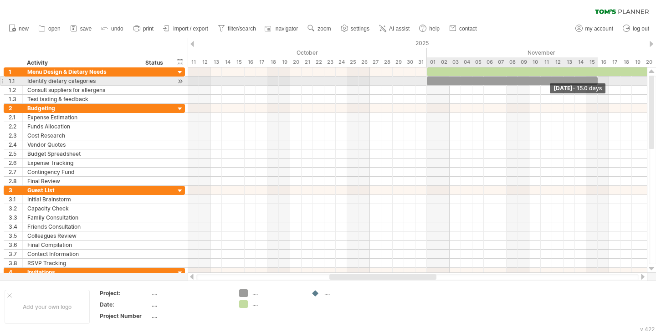
drag, startPoint x: 451, startPoint y: 80, endPoint x: 602, endPoint y: 84, distance: 150.9
click at [602, 84] on div "start [DATE] - 15.0 days [DATE]" at bounding box center [417, 170] width 459 height 206
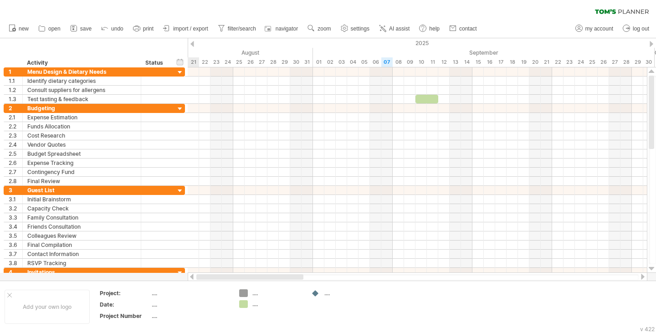
drag, startPoint x: 402, startPoint y: 279, endPoint x: 258, endPoint y: 279, distance: 144.0
click at [258, 279] on div at bounding box center [249, 276] width 107 height 5
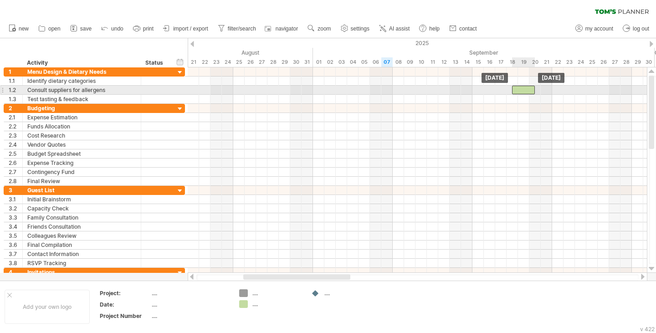
drag, startPoint x: 425, startPoint y: 99, endPoint x: 525, endPoint y: 89, distance: 99.9
click at [526, 91] on div at bounding box center [523, 90] width 23 height 9
click at [459, 95] on div at bounding box center [417, 99] width 459 height 9
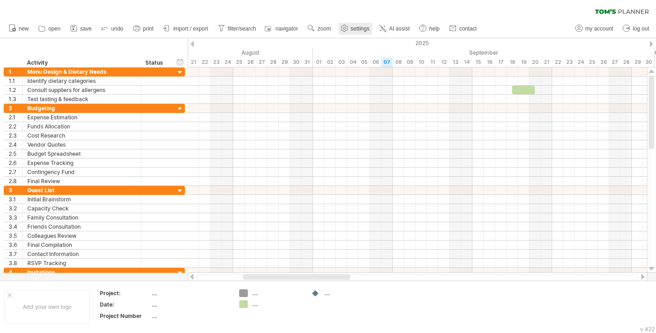
click at [370, 29] on span "settings" at bounding box center [360, 29] width 19 height 6
select select "*"
select select "**"
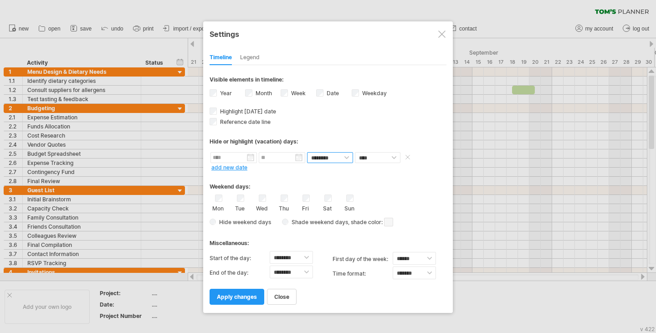
click at [338, 158] on select "******** ********" at bounding box center [330, 157] width 46 height 11
click at [345, 128] on div "Hide or highlight (vacation) days:" at bounding box center [328, 138] width 237 height 22
click at [412, 182] on div "Weekend days:" at bounding box center [328, 184] width 237 height 18
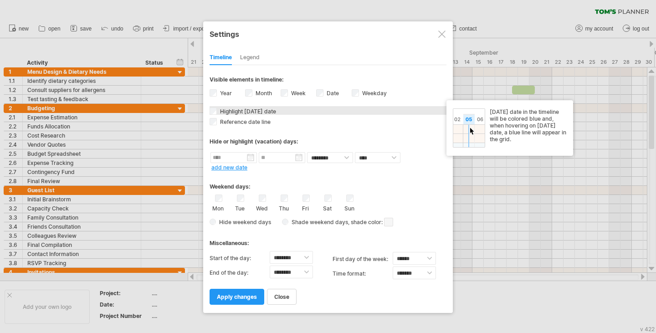
click at [235, 109] on span "Highlight [DATE] date" at bounding box center [247, 111] width 58 height 7
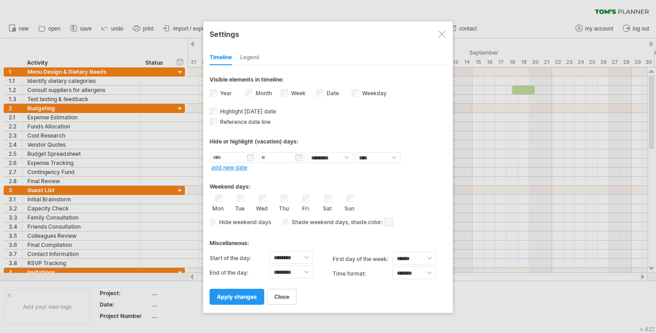
click at [329, 125] on div "**********" at bounding box center [328, 184] width 237 height 239
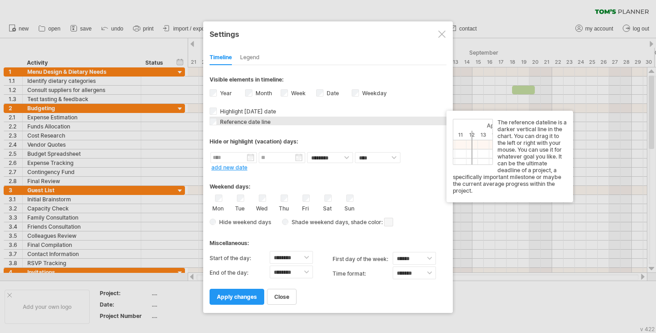
click at [258, 117] on div "Reference date line The reference dateline is a darker vertical line in the cha…" at bounding box center [328, 121] width 237 height 9
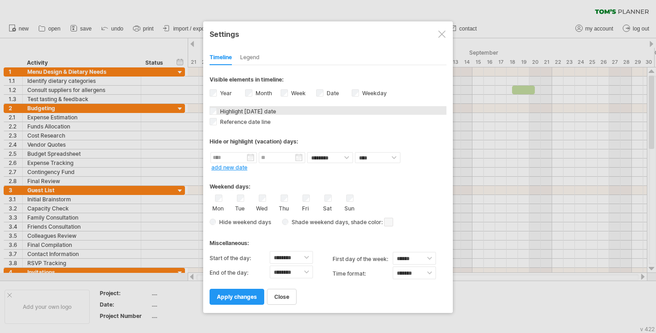
click at [259, 111] on span "Highlight [DATE] date" at bounding box center [247, 111] width 58 height 7
click at [258, 138] on div "Hide or highlight (vacation) days:" at bounding box center [328, 141] width 237 height 7
click at [249, 55] on div "Legend" at bounding box center [250, 58] width 20 height 15
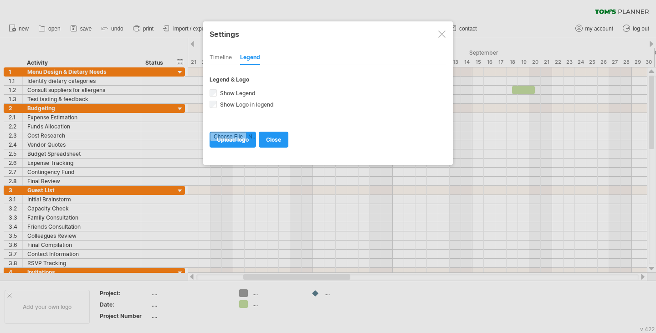
click at [227, 55] on div "Timeline" at bounding box center [221, 58] width 22 height 15
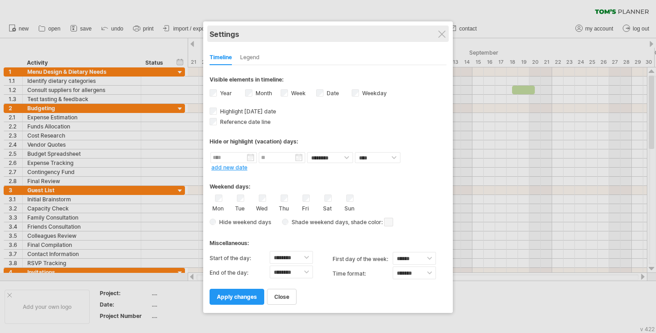
click at [444, 39] on div "Settings" at bounding box center [328, 34] width 237 height 16
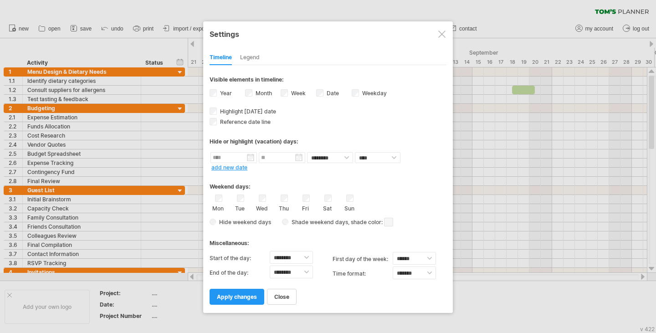
click at [440, 36] on div at bounding box center [441, 34] width 7 height 7
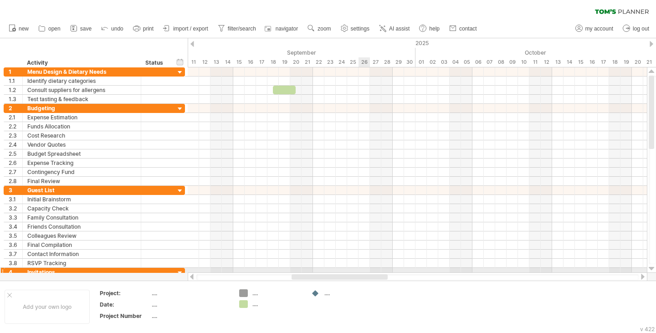
drag, startPoint x: 321, startPoint y: 275, endPoint x: 369, endPoint y: 270, distance: 48.2
click at [369, 270] on div "Trying to reach [DOMAIN_NAME] Connected again... 0% clear filter new 1" at bounding box center [328, 166] width 656 height 333
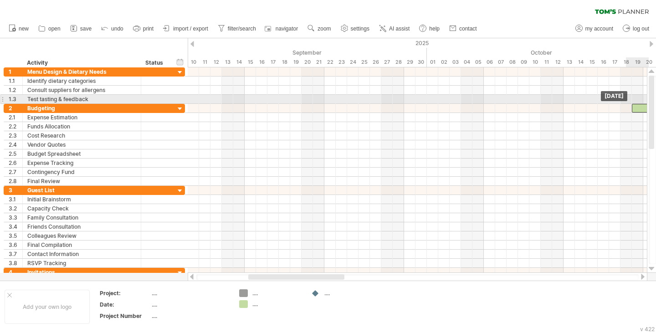
drag, startPoint x: 292, startPoint y: 88, endPoint x: 638, endPoint y: 104, distance: 345.8
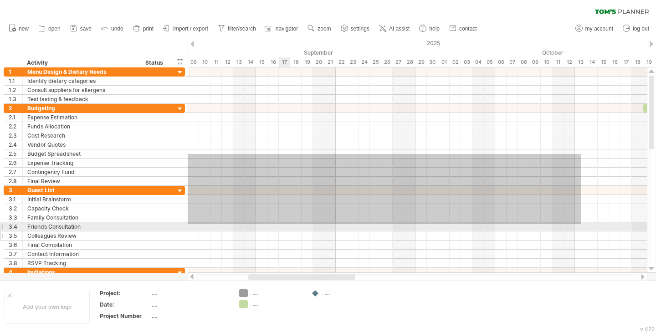
drag, startPoint x: 568, startPoint y: 154, endPoint x: 98, endPoint y: 234, distance: 476.7
click at [98, 234] on div "Trying to reach [DOMAIN_NAME] Connected again... 0% clear filter new 1" at bounding box center [328, 166] width 656 height 333
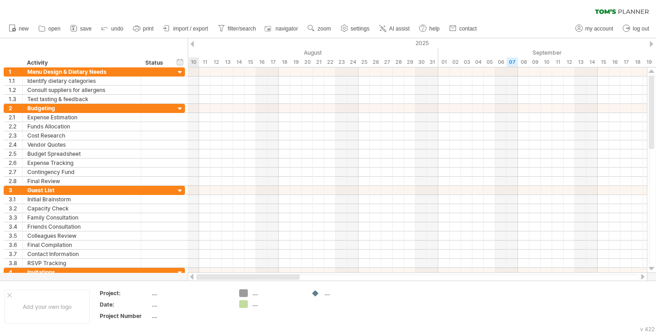
drag, startPoint x: 332, startPoint y: 279, endPoint x: 256, endPoint y: 279, distance: 76.1
click at [256, 279] on div at bounding box center [247, 276] width 103 height 5
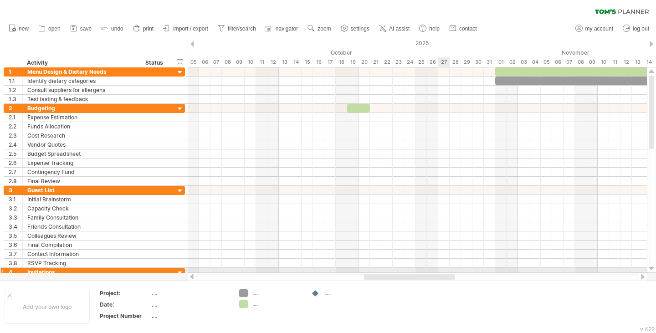
drag, startPoint x: 322, startPoint y: 278, endPoint x: 438, endPoint y: 272, distance: 116.8
click at [438, 272] on div "Trying to reach [DOMAIN_NAME] Connected again... 0% clear filter new 1" at bounding box center [328, 166] width 656 height 333
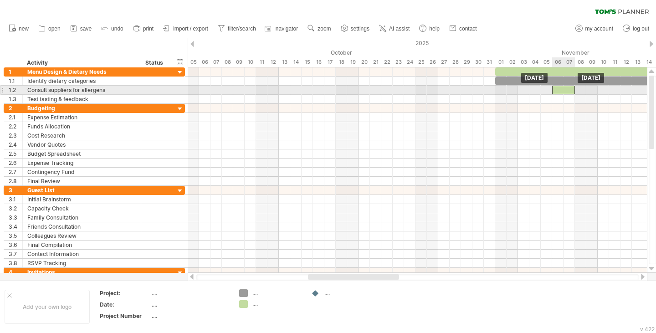
drag, startPoint x: 355, startPoint y: 108, endPoint x: 558, endPoint y: 90, distance: 204.0
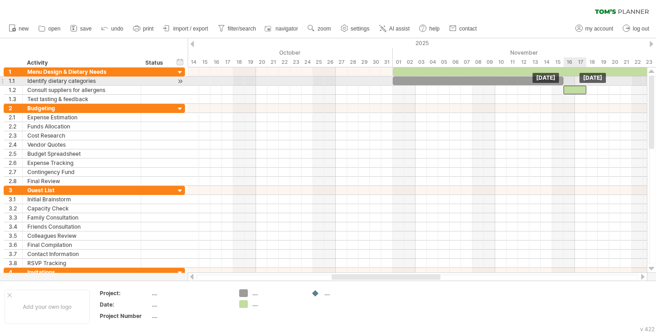
drag, startPoint x: 566, startPoint y: 88, endPoint x: 579, endPoint y: 83, distance: 14.3
click at [579, 83] on div "start [DATE] [DATE]" at bounding box center [417, 170] width 459 height 206
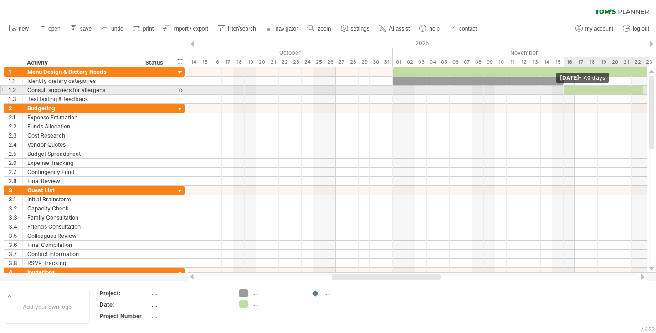
drag, startPoint x: 586, startPoint y: 89, endPoint x: 645, endPoint y: 88, distance: 59.7
click at [645, 88] on div "start [DATE] - 7.0 days [DATE]" at bounding box center [417, 170] width 459 height 206
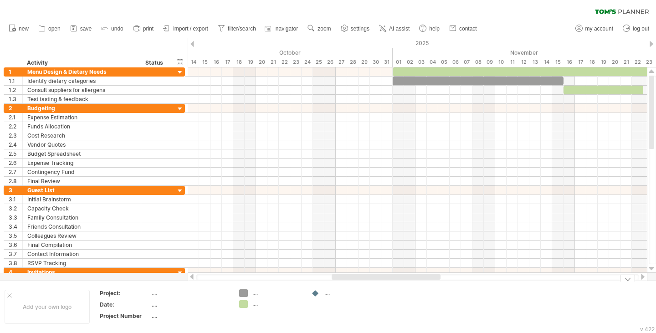
drag, startPoint x: 387, startPoint y: 274, endPoint x: 438, endPoint y: 281, distance: 52.0
click at [438, 281] on div "Trying to reach [DOMAIN_NAME] Connected again... 0% clear filter new 1" at bounding box center [328, 166] width 656 height 333
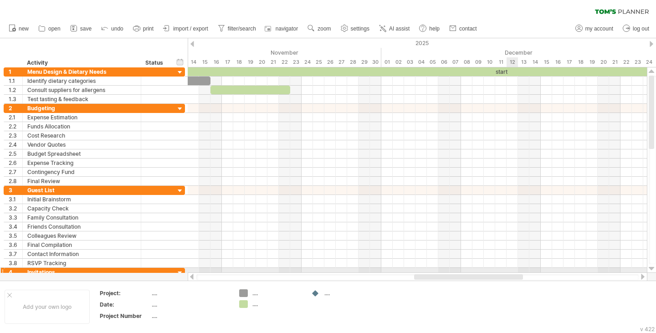
drag, startPoint x: 433, startPoint y: 277, endPoint x: 510, endPoint y: 270, distance: 76.9
click at [510, 270] on div "Trying to reach [DOMAIN_NAME] Connected again... 0% clear filter new 1" at bounding box center [328, 166] width 656 height 333
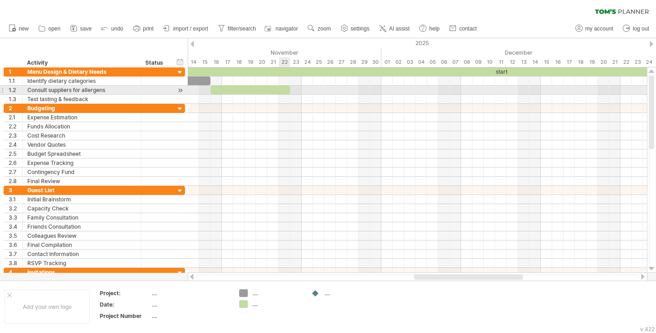
click at [285, 89] on div at bounding box center [251, 90] width 80 height 9
drag, startPoint x: 290, startPoint y: 89, endPoint x: 334, endPoint y: 95, distance: 43.7
click at [326, 95] on div "start [DATE] - 7.0 days [DATE]" at bounding box center [417, 170] width 459 height 206
click at [388, 94] on div at bounding box center [417, 90] width 459 height 9
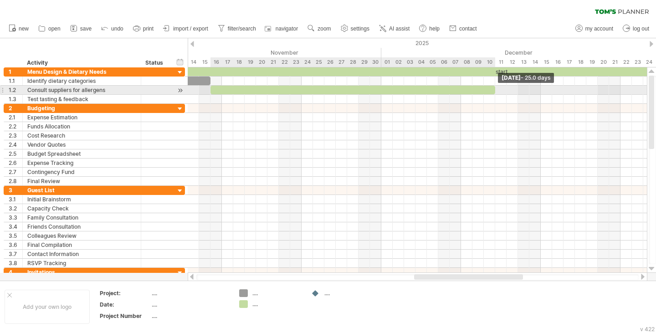
drag, startPoint x: 325, startPoint y: 86, endPoint x: 497, endPoint y: 88, distance: 171.9
click at [497, 88] on div "start [DATE] - 25.0 days [DATE]" at bounding box center [417, 170] width 459 height 206
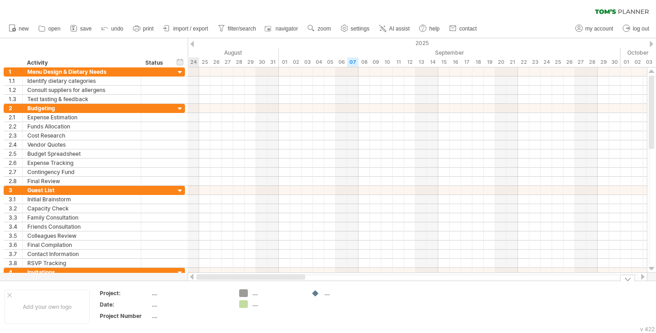
drag, startPoint x: 480, startPoint y: 278, endPoint x: 235, endPoint y: 297, distance: 246.4
click at [235, 297] on div "Trying to reach [DOMAIN_NAME] Connected again... 0% clear filter new 1" at bounding box center [328, 166] width 656 height 333
click at [232, 42] on div "2025" at bounding box center [524, 43] width 1994 height 10
click at [281, 43] on div "2025" at bounding box center [524, 43] width 1994 height 10
click at [242, 51] on div "August" at bounding box center [102, 53] width 353 height 10
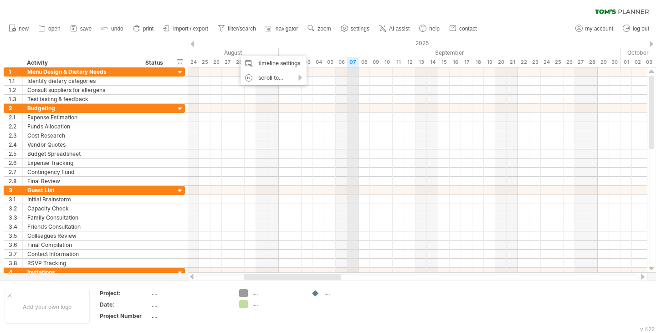
click at [350, 57] on div "September" at bounding box center [450, 53] width 342 height 10
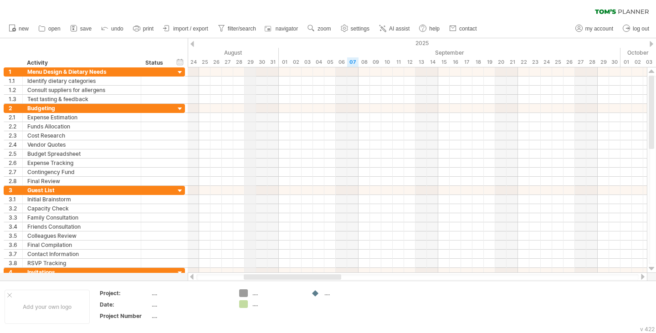
click at [240, 49] on div "August" at bounding box center [102, 53] width 353 height 10
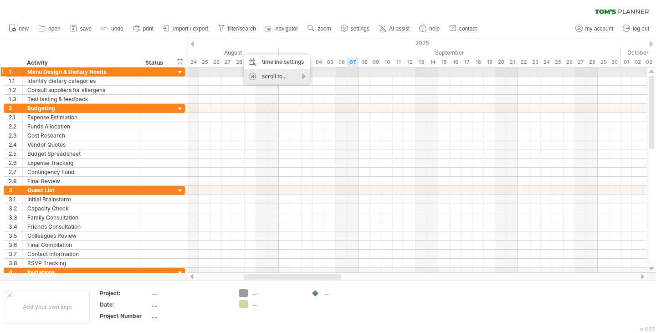
click at [304, 76] on div "scroll to..." at bounding box center [277, 76] width 66 height 15
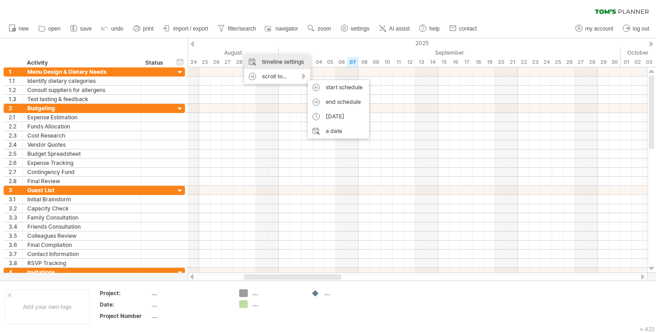
click at [300, 64] on div "timeline settings" at bounding box center [277, 62] width 66 height 15
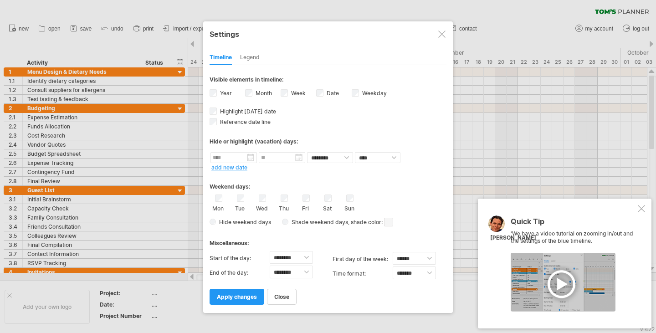
click at [384, 50] on div "Timeline Legend" at bounding box center [328, 56] width 237 height 20
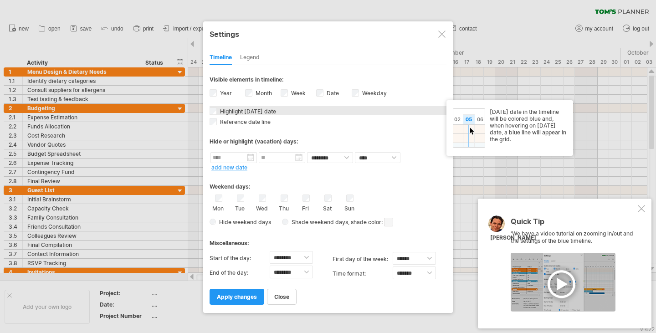
click at [219, 112] on span "Highlight [DATE] date" at bounding box center [247, 111] width 58 height 7
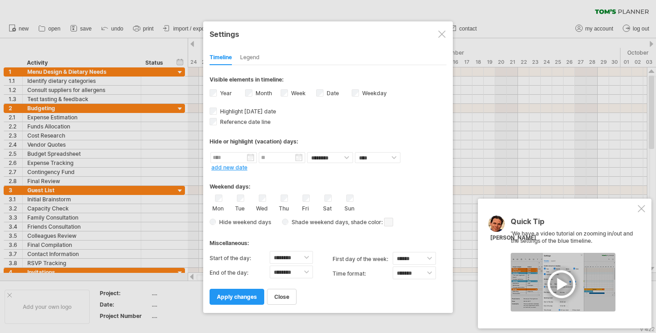
click at [251, 62] on div "Legend" at bounding box center [250, 58] width 20 height 15
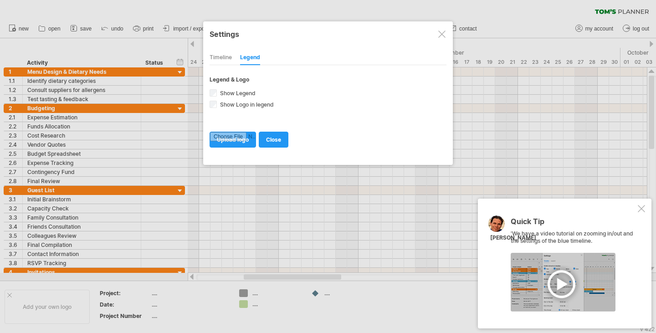
click at [226, 61] on div "Timeline" at bounding box center [221, 58] width 22 height 15
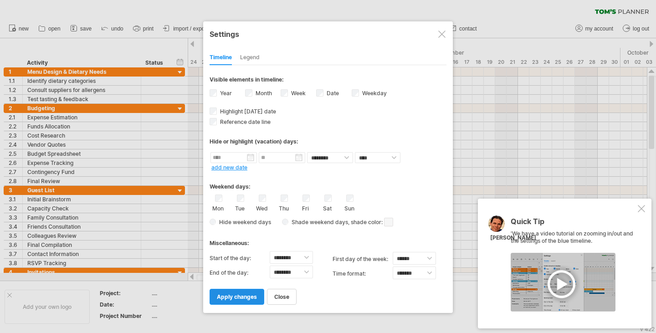
click at [242, 300] on link "apply changes" at bounding box center [237, 297] width 55 height 16
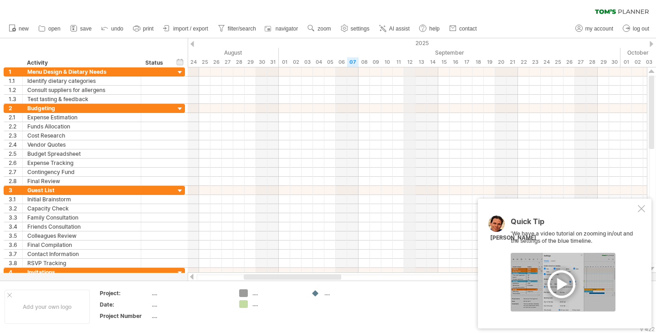
click at [400, 46] on div "2025" at bounding box center [524, 43] width 1994 height 10
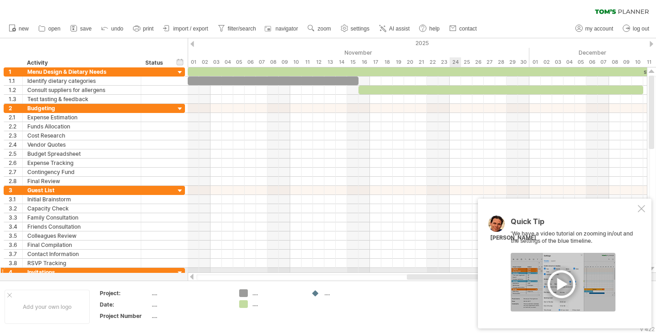
drag, startPoint x: 321, startPoint y: 276, endPoint x: 484, endPoint y: 271, distance: 163.3
click at [484, 271] on div "Trying to reach [DOMAIN_NAME] Connected again... 0% clear filter new 1" at bounding box center [328, 166] width 656 height 333
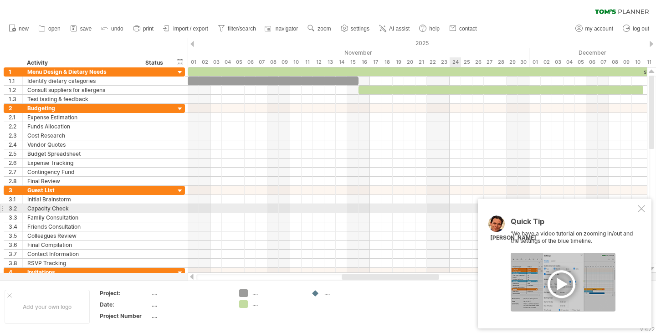
click at [639, 211] on div at bounding box center [641, 208] width 7 height 7
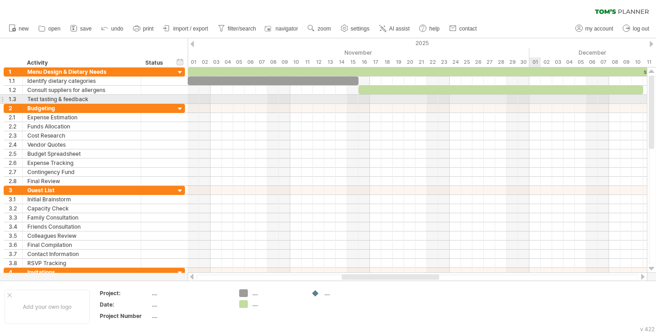
click at [539, 95] on div at bounding box center [417, 99] width 459 height 9
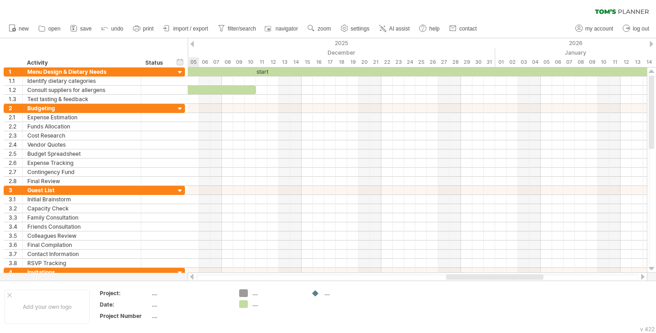
drag, startPoint x: 428, startPoint y: 278, endPoint x: 532, endPoint y: 278, distance: 104.8
click at [532, 278] on div at bounding box center [495, 276] width 98 height 5
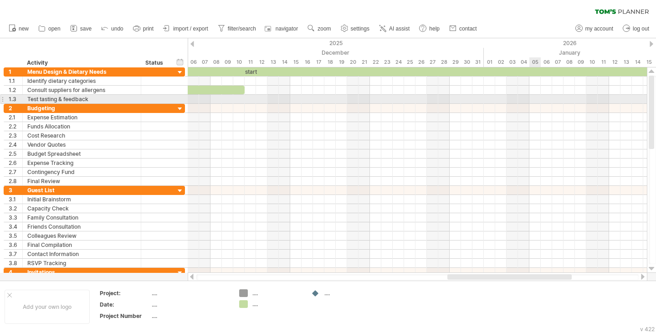
click at [532, 101] on div at bounding box center [417, 99] width 459 height 9
click at [532, 99] on div at bounding box center [417, 99] width 459 height 9
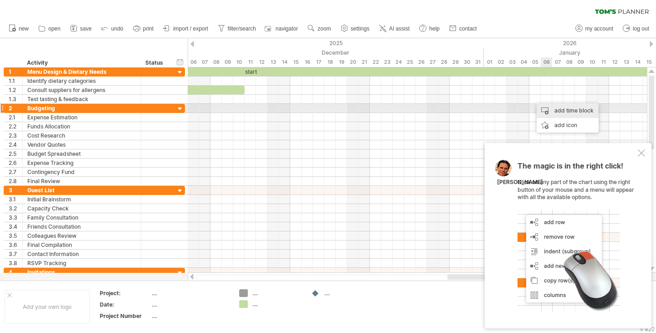
click at [558, 110] on div "add time block" at bounding box center [568, 110] width 62 height 15
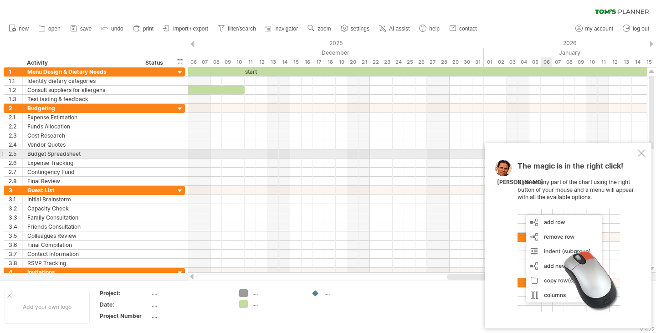
click at [643, 152] on div at bounding box center [641, 153] width 7 height 7
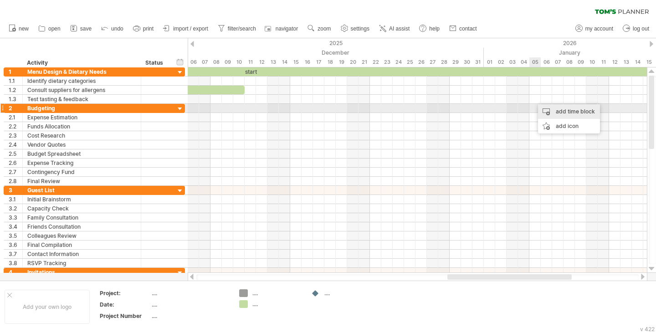
click at [563, 111] on div "add time block" at bounding box center [569, 111] width 62 height 15
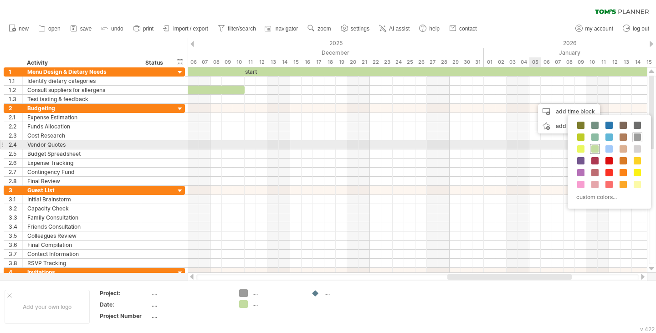
click at [594, 148] on span at bounding box center [595, 148] width 7 height 7
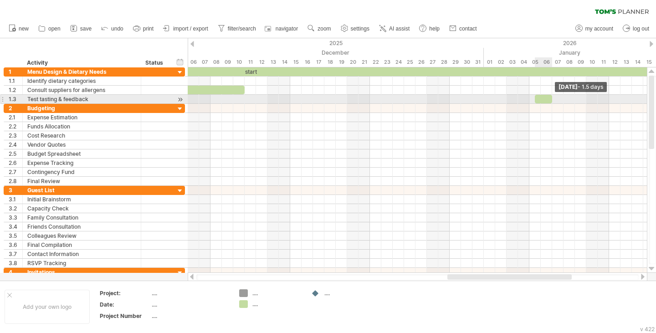
drag, startPoint x: 545, startPoint y: 99, endPoint x: 552, endPoint y: 99, distance: 6.4
click at [552, 99] on span at bounding box center [553, 99] width 4 height 9
click at [536, 99] on span at bounding box center [535, 99] width 4 height 9
drag, startPoint x: 539, startPoint y: 99, endPoint x: 532, endPoint y: 99, distance: 6.8
click at [532, 99] on div at bounding box center [538, 99] width 17 height 9
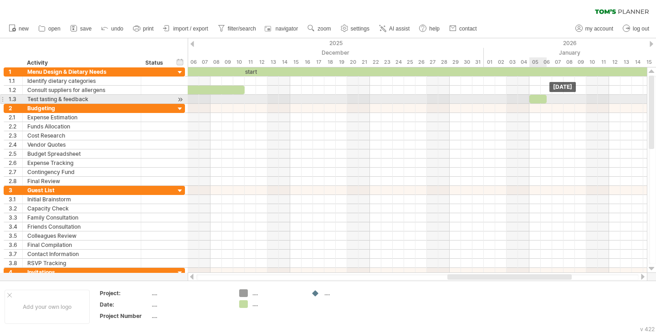
click at [546, 96] on span at bounding box center [547, 99] width 4 height 9
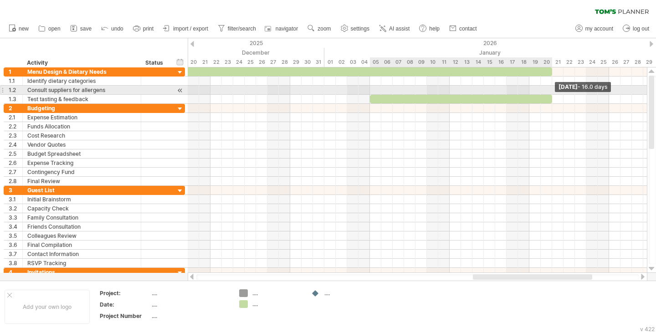
drag, startPoint x: 546, startPoint y: 96, endPoint x: 552, endPoint y: 86, distance: 11.4
click at [552, 86] on div "start [DATE] - 16.0 days [DATE]" at bounding box center [417, 170] width 459 height 206
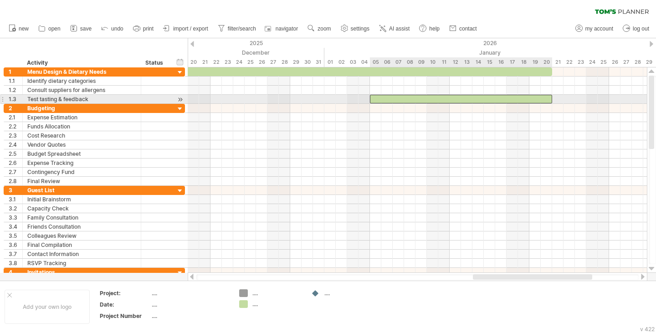
click at [377, 96] on div at bounding box center [461, 99] width 182 height 9
click at [547, 98] on div at bounding box center [461, 99] width 182 height 9
drag, startPoint x: 551, startPoint y: 98, endPoint x: 536, endPoint y: 98, distance: 14.1
click at [536, 98] on div at bounding box center [455, 99] width 171 height 9
drag, startPoint x: 541, startPoint y: 98, endPoint x: 554, endPoint y: 98, distance: 12.8
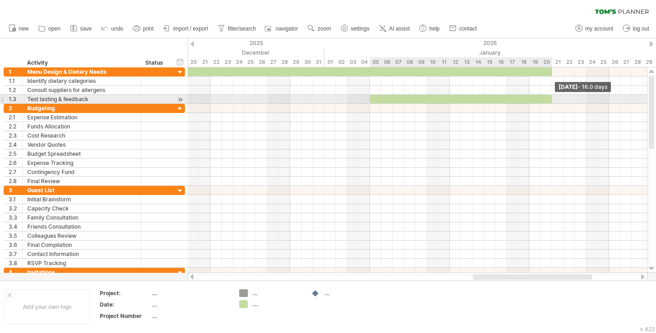
click at [554, 98] on span at bounding box center [553, 99] width 4 height 9
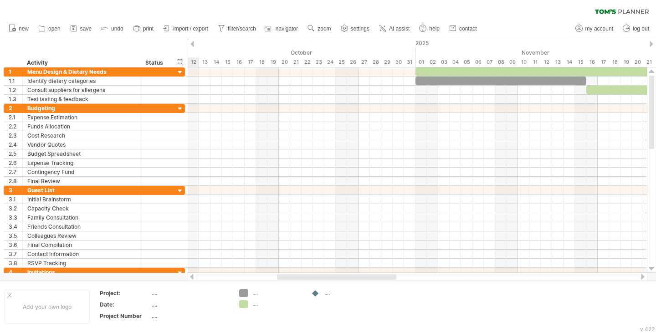
drag, startPoint x: 480, startPoint y: 278, endPoint x: 276, endPoint y: 275, distance: 203.8
click at [277, 275] on div at bounding box center [336, 276] width 119 height 5
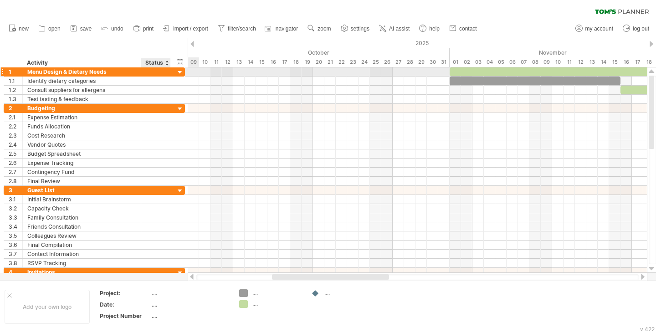
click at [150, 74] on div at bounding box center [156, 71] width 20 height 9
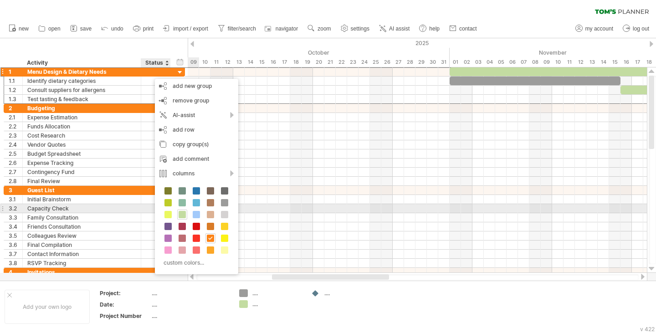
click at [181, 211] on div at bounding box center [182, 215] width 10 height 10
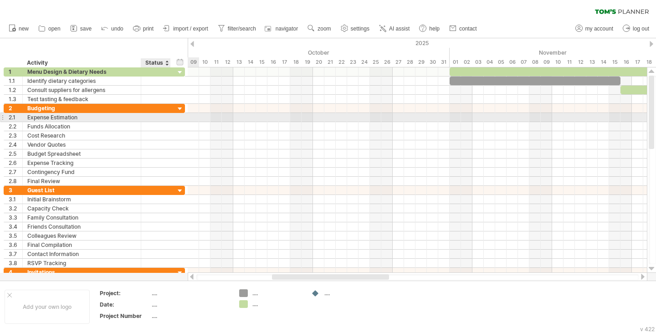
click at [170, 120] on div at bounding box center [169, 117] width 5 height 9
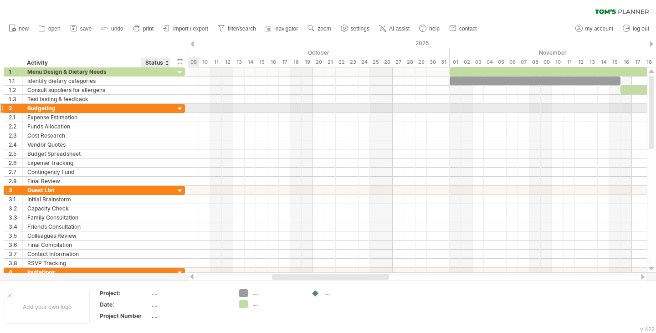
click at [170, 109] on div at bounding box center [169, 108] width 5 height 9
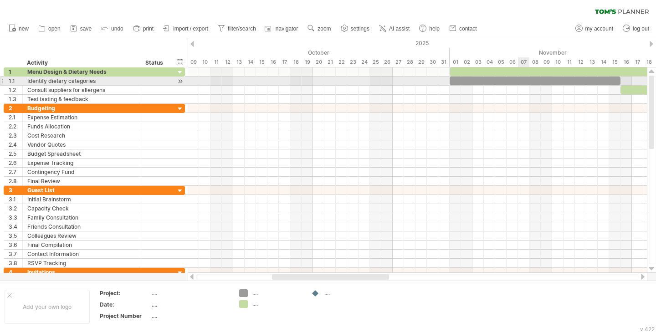
click at [523, 80] on div at bounding box center [535, 81] width 171 height 9
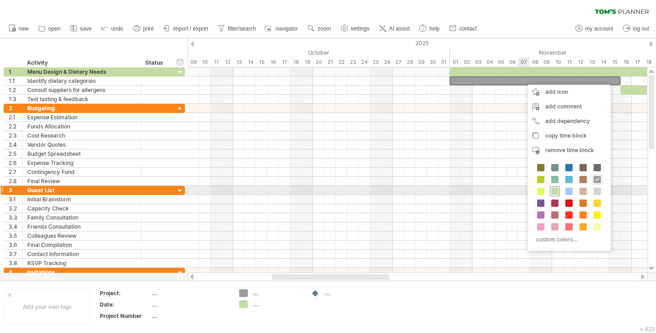
click at [556, 192] on span at bounding box center [555, 191] width 7 height 7
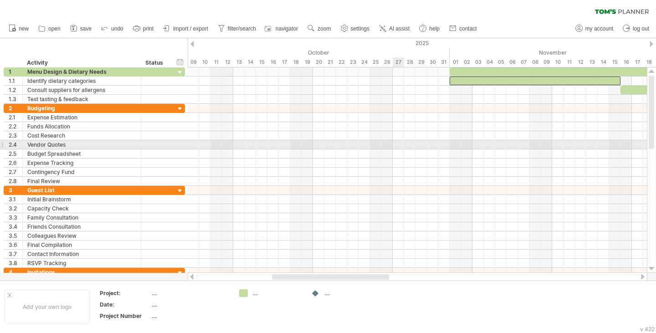
click at [393, 148] on div at bounding box center [417, 144] width 459 height 9
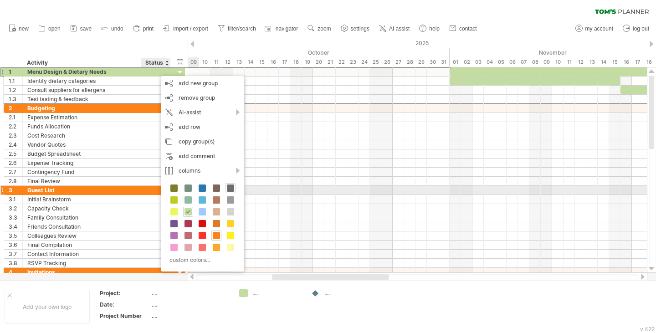
click at [232, 188] on span at bounding box center [230, 188] width 7 height 7
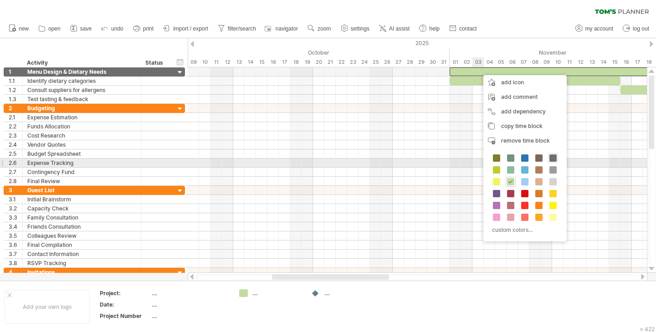
click at [550, 161] on span at bounding box center [553, 158] width 7 height 7
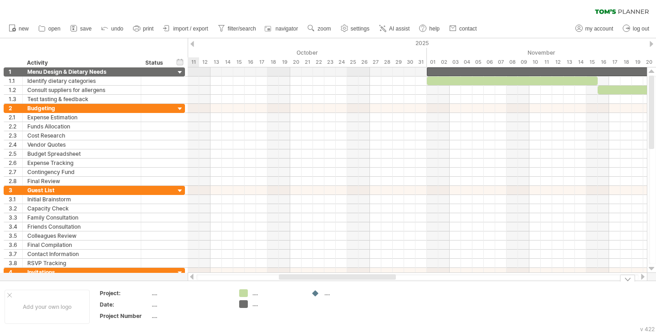
drag, startPoint x: 349, startPoint y: 278, endPoint x: 356, endPoint y: 288, distance: 12.5
click at [356, 288] on div "Trying to reach [DOMAIN_NAME] Connected again... 0% clear filter new 1" at bounding box center [328, 166] width 656 height 333
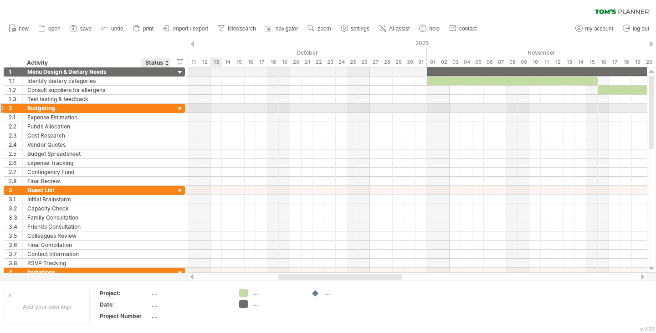
click at [160, 106] on div at bounding box center [156, 108] width 20 height 9
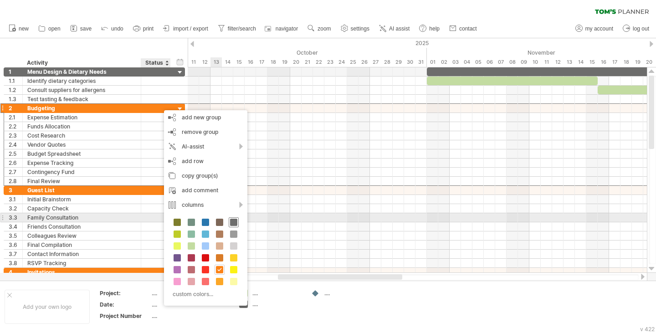
click at [232, 221] on span at bounding box center [233, 222] width 7 height 7
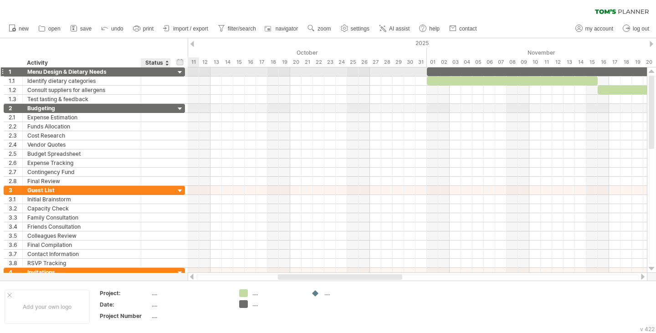
click at [158, 74] on div at bounding box center [156, 71] width 20 height 9
click at [158, 74] on input "text" at bounding box center [156, 71] width 20 height 9
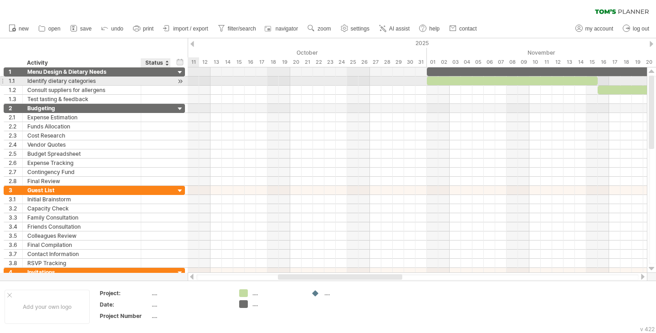
click at [158, 85] on div at bounding box center [156, 81] width 20 height 9
click at [158, 77] on input "text" at bounding box center [156, 81] width 20 height 9
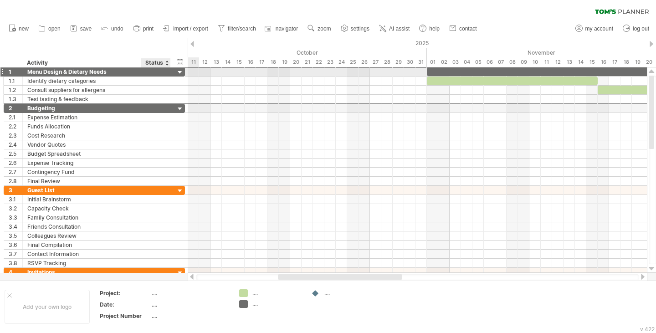
click at [158, 73] on div at bounding box center [156, 71] width 20 height 9
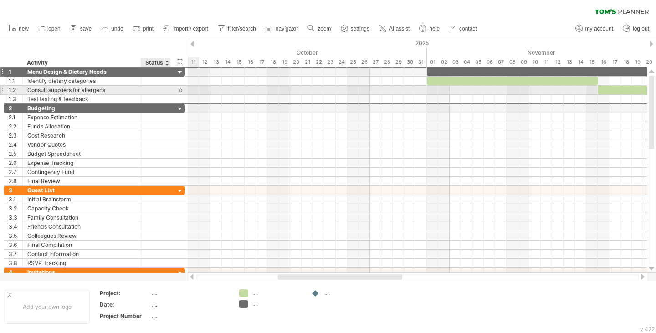
click at [158, 89] on div at bounding box center [156, 90] width 20 height 9
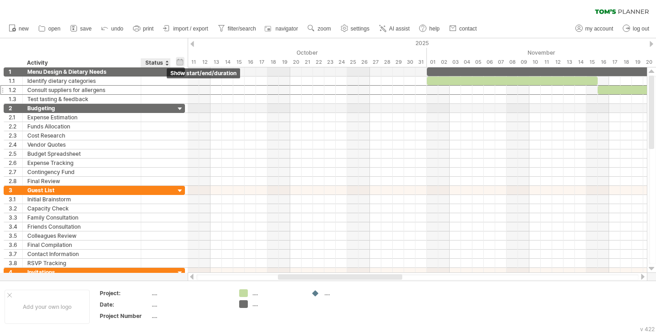
click at [182, 60] on div "hide start/end/duration show start/end/duration" at bounding box center [180, 62] width 9 height 10
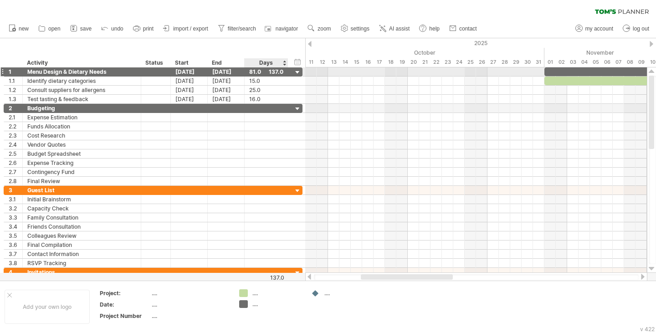
click at [277, 72] on div "81.0" at bounding box center [266, 71] width 34 height 9
click at [281, 72] on div "****" at bounding box center [266, 71] width 34 height 9
click at [281, 72] on div "81.0" at bounding box center [266, 71] width 34 height 9
click at [279, 72] on div "81.0" at bounding box center [266, 71] width 34 height 9
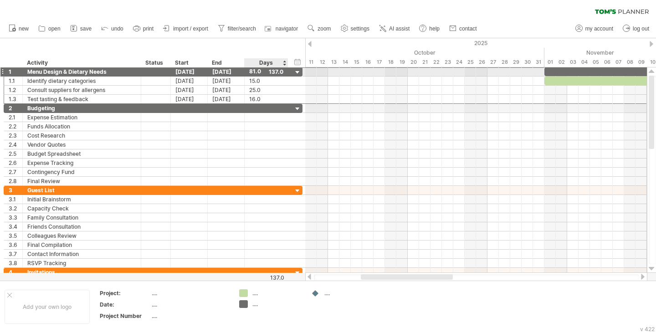
click at [279, 72] on div "81.0" at bounding box center [266, 71] width 34 height 9
click at [273, 72] on div "****" at bounding box center [266, 71] width 34 height 9
click at [270, 70] on div "****" at bounding box center [266, 71] width 34 height 9
click at [270, 70] on div "81.0" at bounding box center [266, 71] width 34 height 9
click at [281, 70] on div "81.0" at bounding box center [266, 71] width 34 height 9
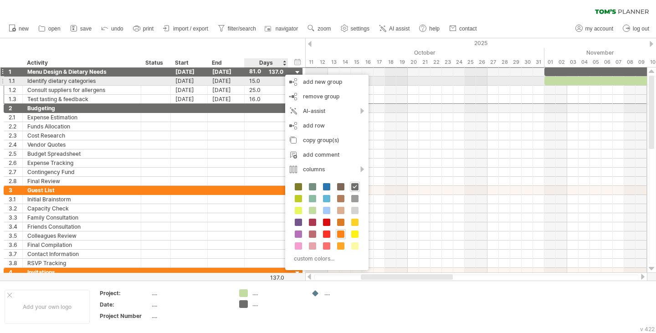
click at [260, 79] on div "15.0" at bounding box center [266, 81] width 34 height 9
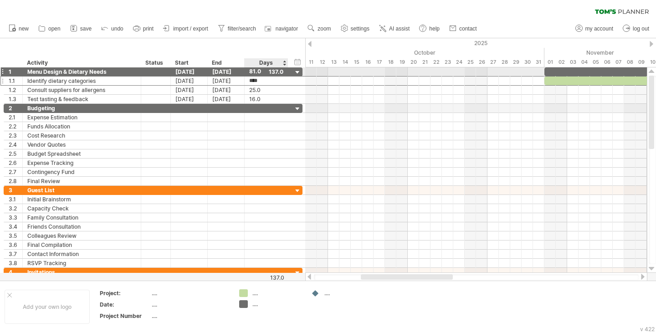
click at [269, 72] on div "81.0" at bounding box center [266, 71] width 34 height 9
click at [299, 73] on div at bounding box center [298, 72] width 9 height 9
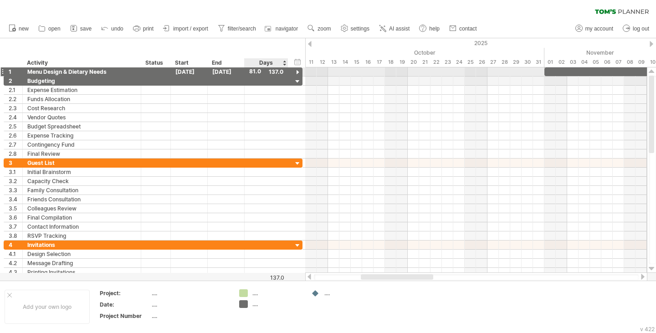
click at [299, 73] on div at bounding box center [298, 72] width 9 height 9
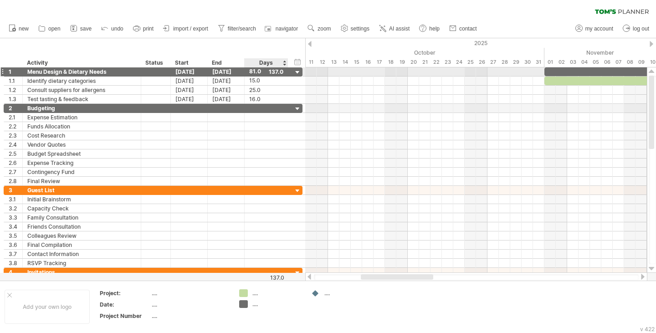
click at [279, 74] on div "81.0" at bounding box center [266, 71] width 34 height 9
click at [278, 73] on div "****" at bounding box center [266, 71] width 34 height 9
click at [256, 73] on input "****" at bounding box center [257, 71] width 17 height 9
click at [273, 73] on div "****" at bounding box center [266, 71] width 34 height 9
click at [281, 73] on div "****" at bounding box center [266, 71] width 34 height 9
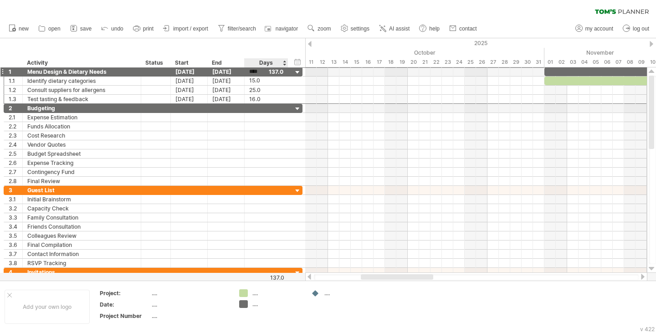
click at [281, 63] on div "Days" at bounding box center [265, 62] width 43 height 9
click at [284, 63] on div "Days" at bounding box center [265, 62] width 43 height 9
click at [284, 62] on div "Days" at bounding box center [265, 62] width 43 height 9
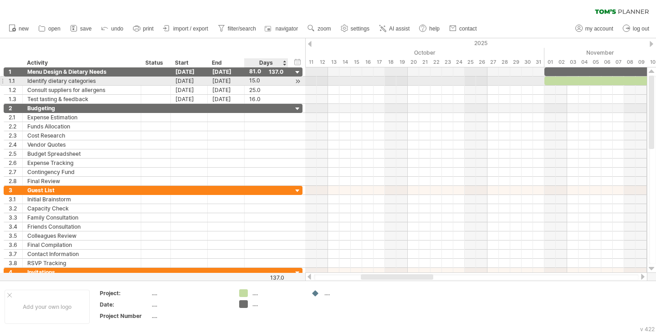
click at [282, 79] on div "15.0" at bounding box center [266, 81] width 34 height 9
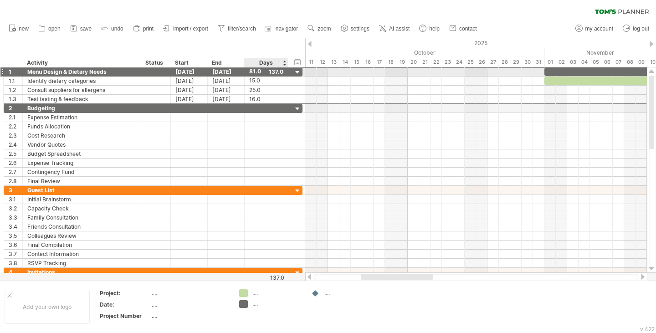
click at [282, 73] on div "81.0" at bounding box center [266, 71] width 34 height 9
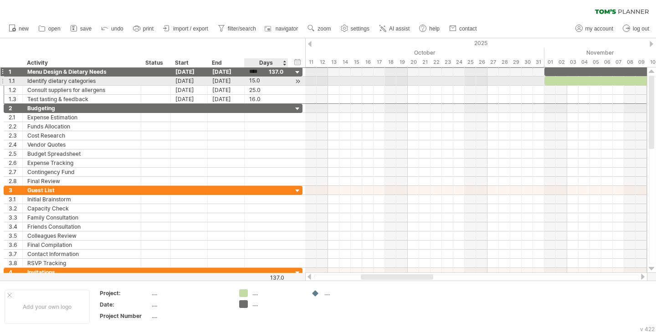
click at [281, 82] on div "15.0" at bounding box center [266, 81] width 34 height 9
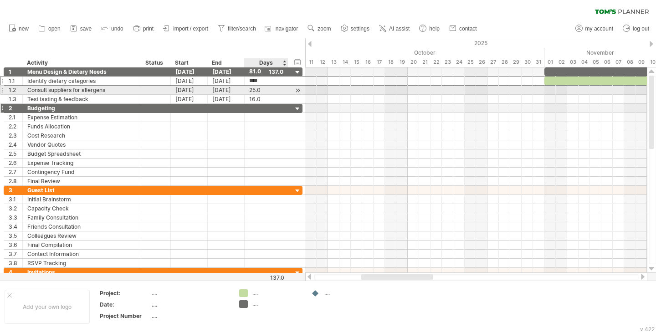
click at [277, 104] on div at bounding box center [266, 108] width 34 height 9
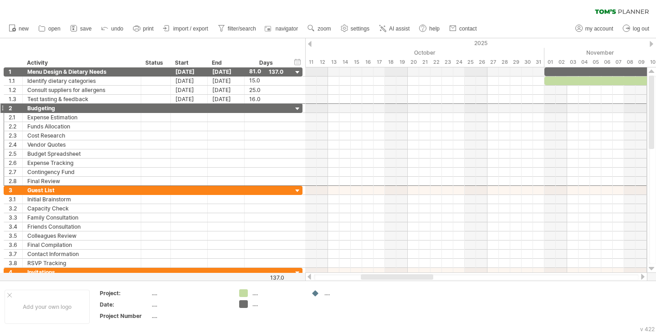
scroll to position [0, 0]
click at [51, 107] on div "Budgeting" at bounding box center [81, 108] width 109 height 9
click at [0, 0] on input "*********" at bounding box center [0, 0] width 0 height 0
paste input "**********"
type input "**********"
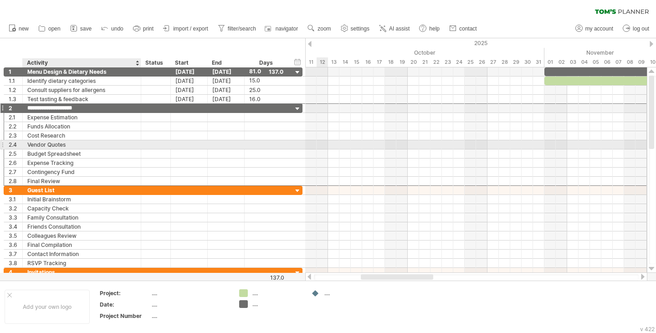
click at [125, 144] on div "Vendor Quotes" at bounding box center [81, 144] width 109 height 9
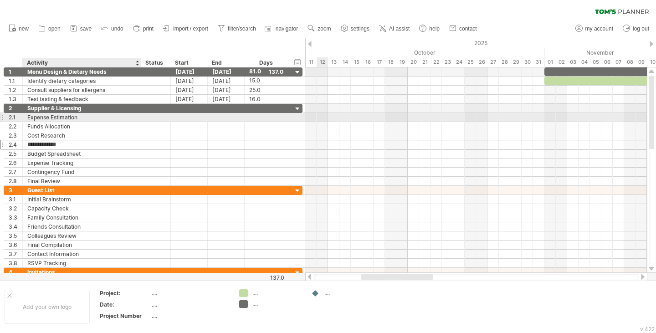
click at [87, 116] on div "Expense Estimation" at bounding box center [81, 117] width 109 height 9
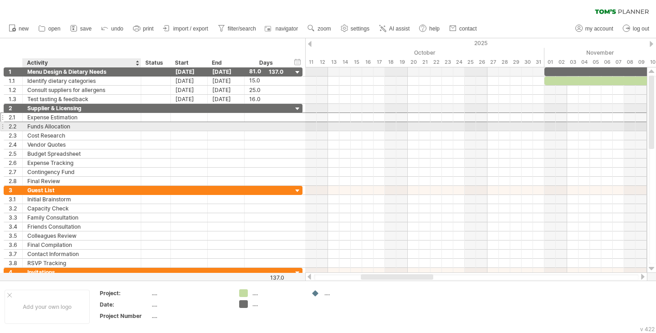
click at [75, 118] on div "Expense Estimation" at bounding box center [81, 117] width 109 height 9
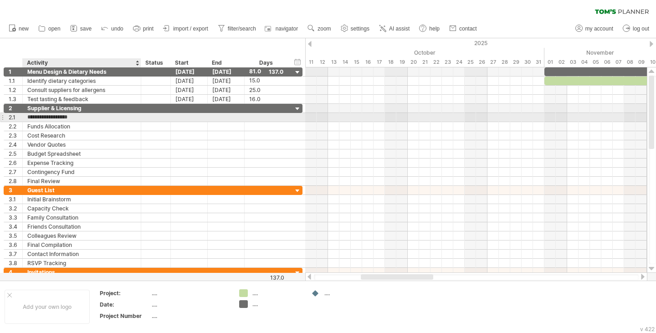
click at [75, 118] on input "**********" at bounding box center [81, 117] width 109 height 9
click at [80, 117] on input "**********" at bounding box center [81, 117] width 109 height 9
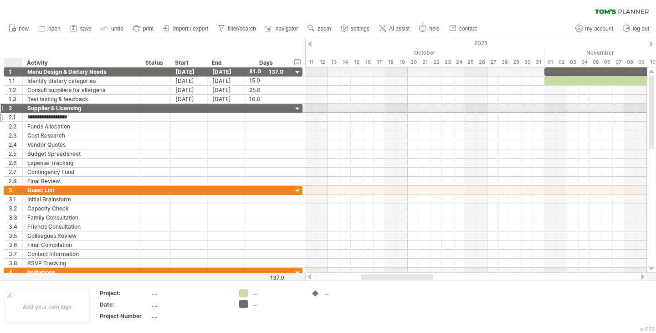
drag, startPoint x: 92, startPoint y: 119, endPoint x: 7, endPoint y: 112, distance: 85.5
click at [7, 112] on div "**********" at bounding box center [153, 145] width 299 height 82
paste input "text"
type input "**********"
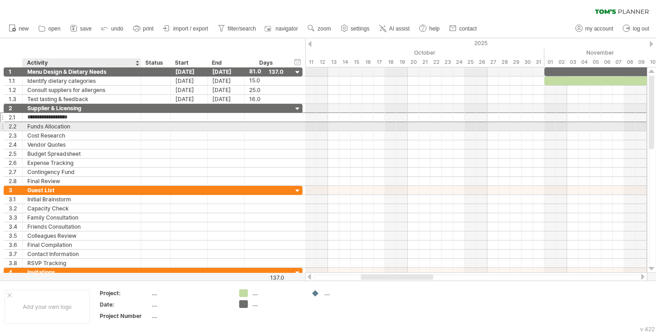
click at [66, 128] on div "Funds Allocation" at bounding box center [81, 126] width 109 height 9
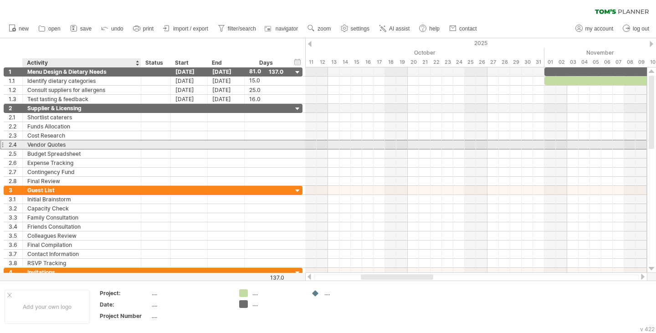
click at [38, 143] on div "Vendor Quotes" at bounding box center [81, 144] width 109 height 9
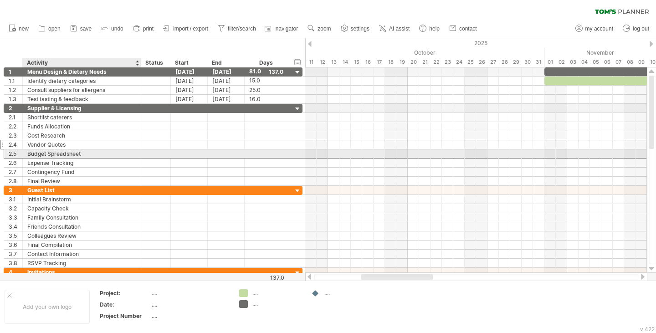
click at [52, 151] on div "Budget Spreadsheet" at bounding box center [81, 154] width 109 height 9
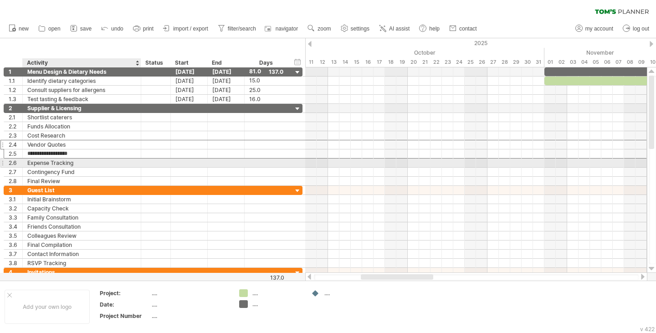
click at [52, 161] on div "Expense Tracking" at bounding box center [81, 163] width 109 height 9
click at [52, 167] on input "**********" at bounding box center [81, 163] width 109 height 9
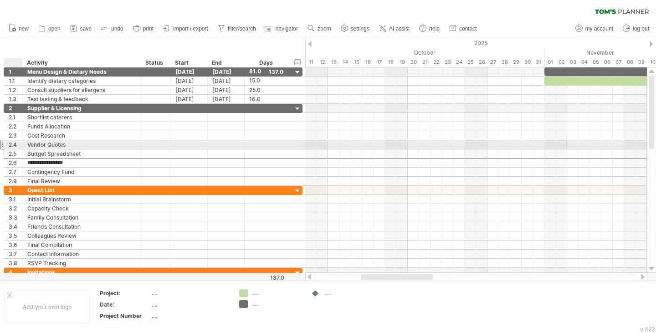
click at [15, 143] on div "2.4" at bounding box center [16, 144] width 14 height 9
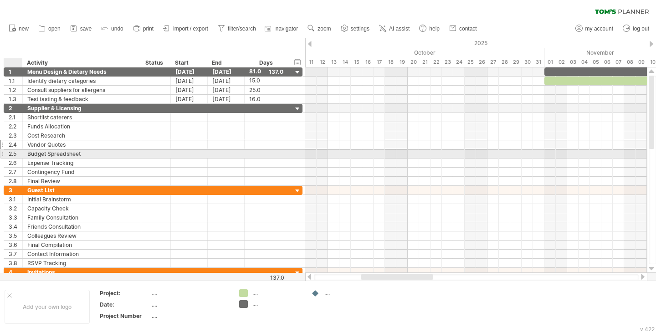
click at [16, 151] on div "2.5" at bounding box center [16, 154] width 14 height 9
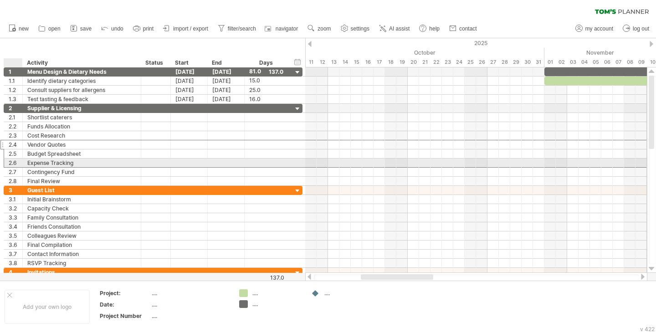
click at [16, 162] on div "2.6" at bounding box center [16, 163] width 14 height 9
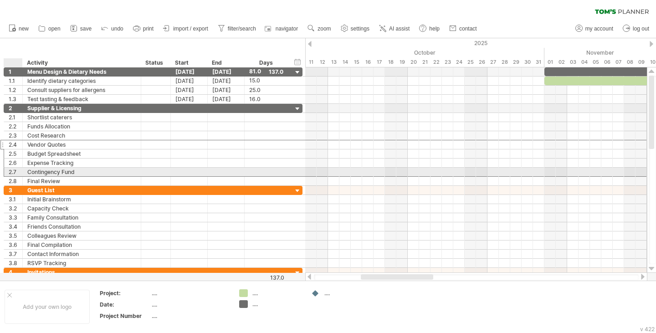
click at [16, 173] on div "2.7" at bounding box center [16, 172] width 14 height 9
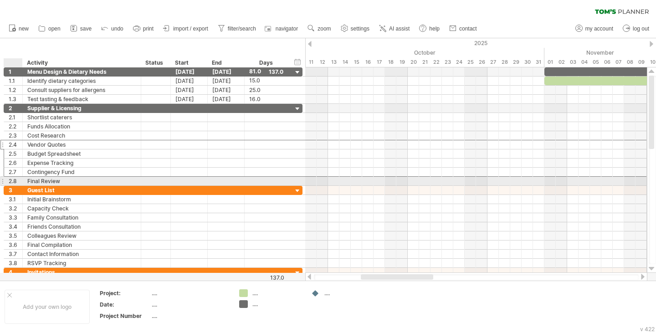
click at [16, 183] on div "2.8" at bounding box center [16, 181] width 14 height 9
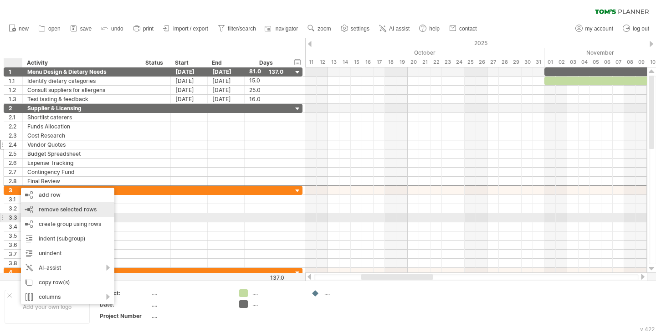
click at [55, 215] on div "remove row remove selected rows" at bounding box center [67, 209] width 93 height 15
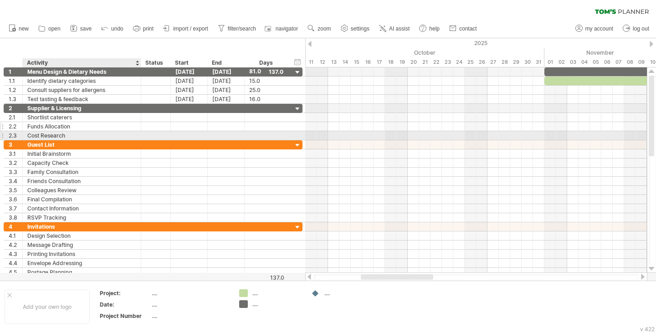
click at [69, 130] on div "Funds Allocation" at bounding box center [81, 126] width 109 height 9
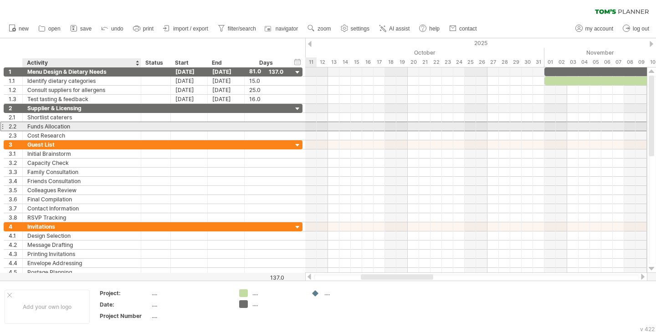
click at [57, 127] on div "Funds Allocation" at bounding box center [81, 126] width 109 height 9
click at [57, 127] on input "**********" at bounding box center [81, 126] width 109 height 9
click at [77, 126] on input "**********" at bounding box center [81, 126] width 109 height 9
drag, startPoint x: 84, startPoint y: 125, endPoint x: 0, endPoint y: 126, distance: 83.9
click at [0, 126] on div "**********" at bounding box center [151, 172] width 303 height 210
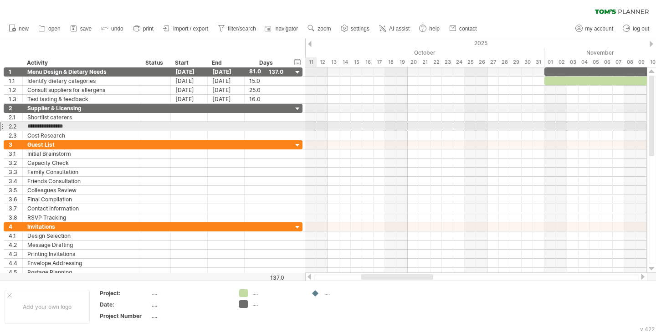
paste input "text"
type input "**********"
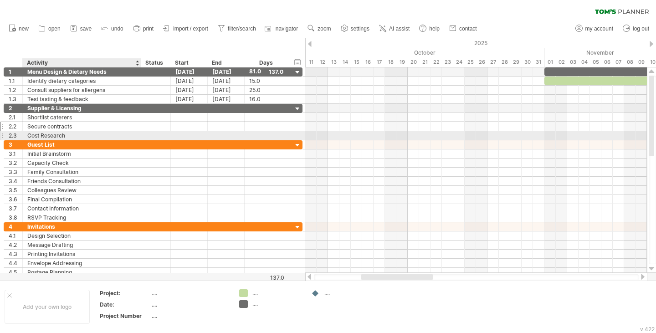
click at [62, 138] on div "Cost Research" at bounding box center [81, 135] width 109 height 9
click at [0, 0] on input "**********" at bounding box center [0, 0] width 0 height 0
click at [75, 136] on input "**********" at bounding box center [81, 135] width 109 height 9
click at [74, 136] on input "**********" at bounding box center [81, 135] width 109 height 9
click at [77, 136] on input "**********" at bounding box center [81, 135] width 109 height 9
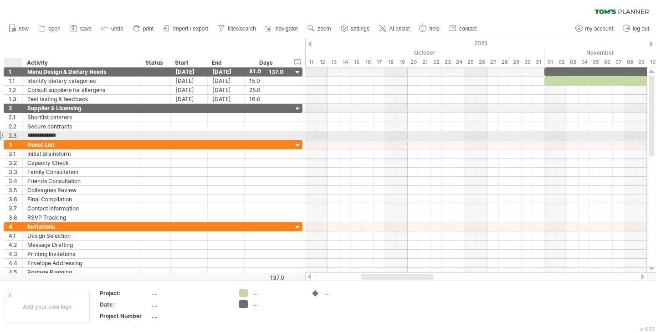
drag, startPoint x: 83, startPoint y: 134, endPoint x: 17, endPoint y: 134, distance: 65.2
click at [17, 134] on div "**********" at bounding box center [153, 136] width 299 height 10
paste input "**********"
type input "**********"
click at [105, 149] on div "Guest List" at bounding box center [81, 144] width 109 height 9
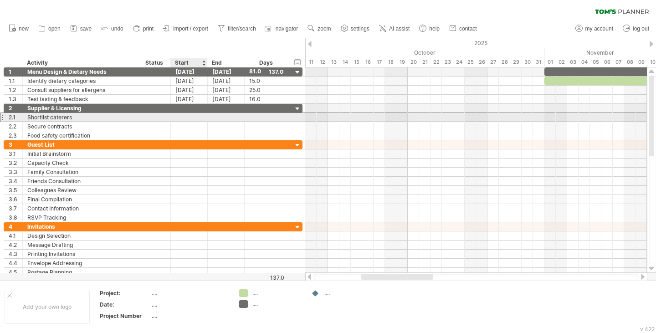
click at [181, 118] on div at bounding box center [189, 117] width 37 height 9
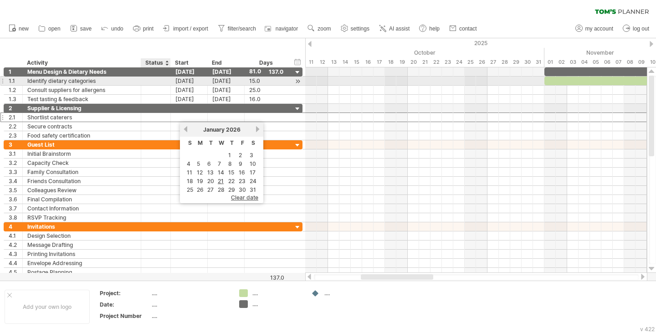
click at [166, 83] on div at bounding box center [156, 81] width 30 height 9
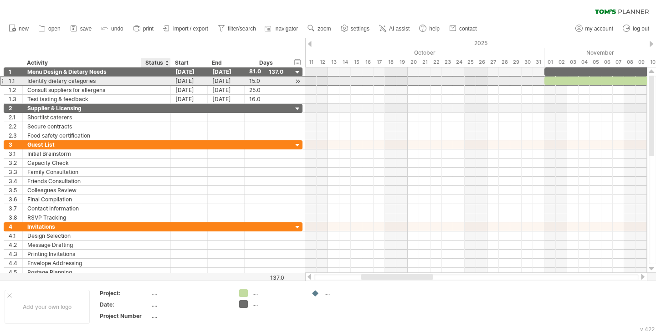
click at [164, 81] on div at bounding box center [156, 81] width 20 height 9
click at [0, 0] on input "text" at bounding box center [0, 0] width 0 height 0
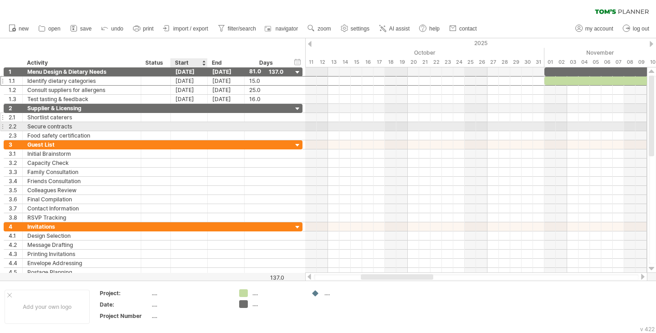
click at [200, 120] on div at bounding box center [189, 117] width 37 height 9
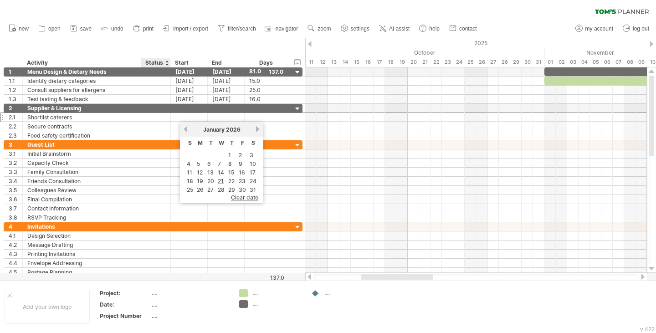
click at [154, 63] on div "Status" at bounding box center [155, 62] width 20 height 9
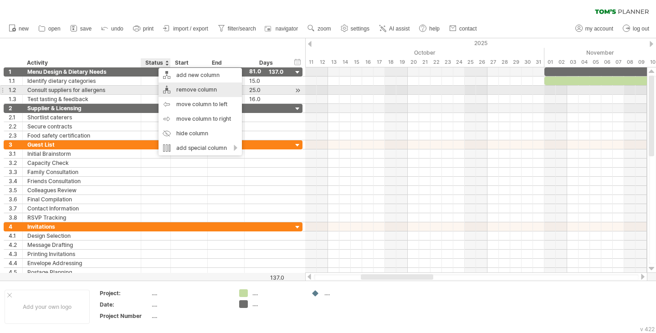
click at [175, 87] on div "remove column" at bounding box center [200, 90] width 83 height 15
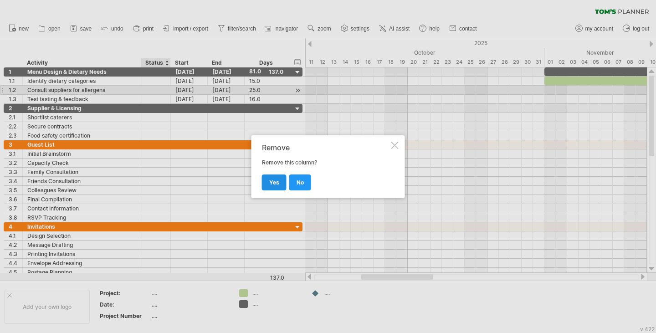
click at [278, 186] on link "yes" at bounding box center [274, 183] width 25 height 16
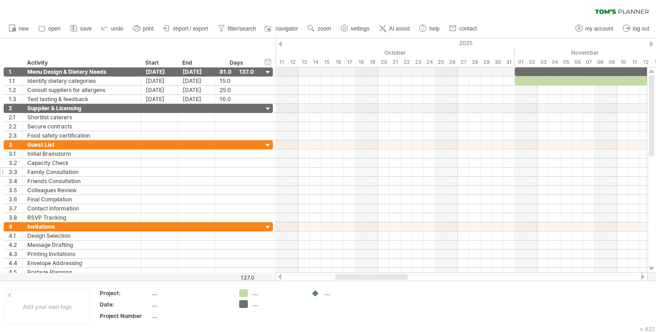
click at [150, 169] on div at bounding box center [159, 172] width 37 height 9
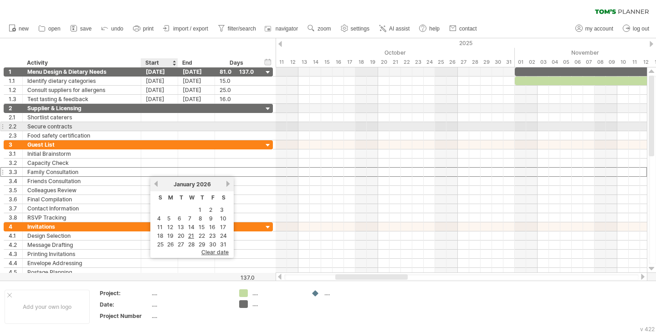
click at [168, 130] on div at bounding box center [159, 126] width 37 height 9
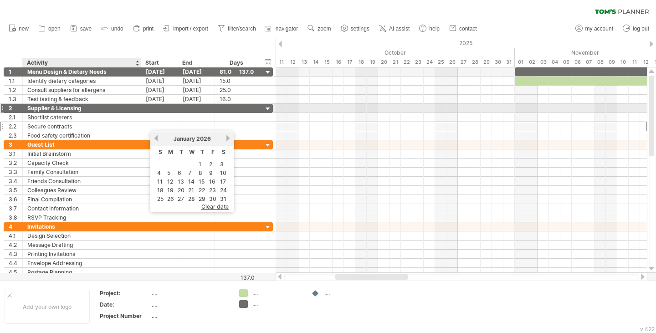
click at [144, 113] on div "**********" at bounding box center [138, 108] width 269 height 9
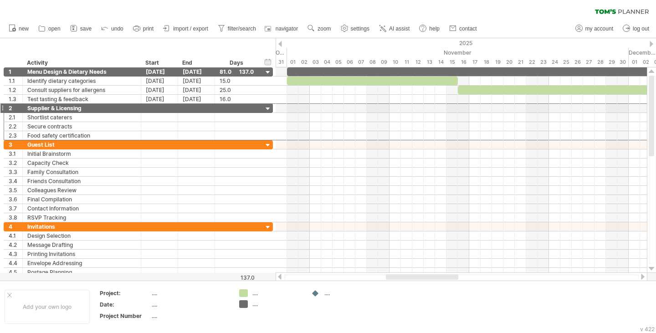
drag, startPoint x: 400, startPoint y: 278, endPoint x: 450, endPoint y: 280, distance: 50.2
click at [450, 280] on div at bounding box center [461, 277] width 355 height 6
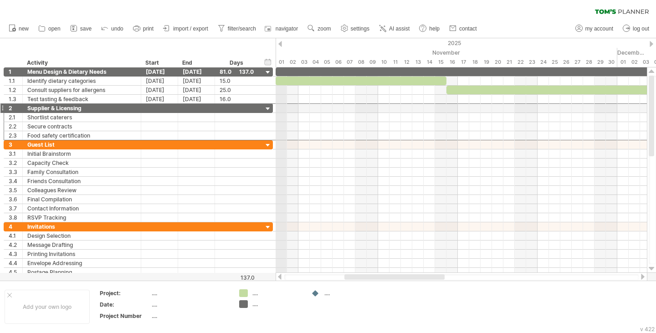
drag, startPoint x: 286, startPoint y: 49, endPoint x: 279, endPoint y: 50, distance: 7.0
click at [77, 29] on icon at bounding box center [73, 28] width 9 height 9
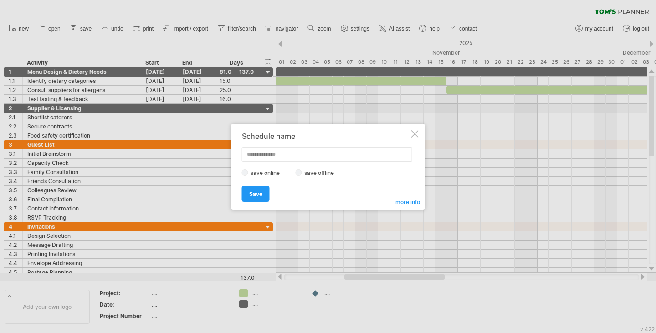
click at [305, 175] on label "save offline" at bounding box center [322, 173] width 40 height 7
click at [291, 153] on input "text" at bounding box center [327, 154] width 170 height 15
type input "*"
click at [262, 197] on link "Save" at bounding box center [256, 194] width 28 height 16
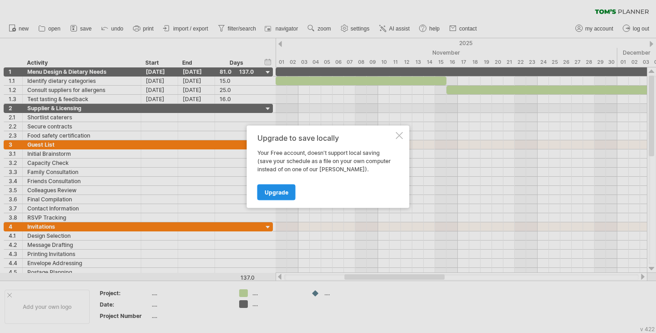
click at [269, 195] on link "Upgrade" at bounding box center [277, 192] width 38 height 16
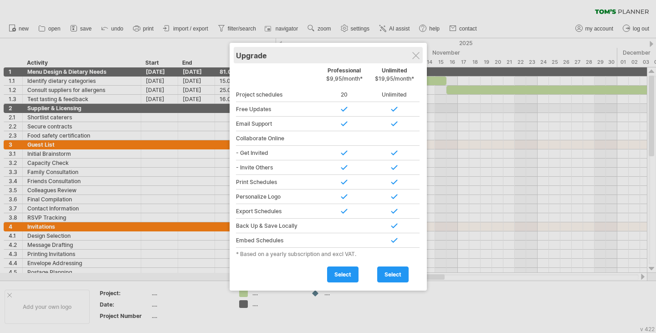
click at [420, 55] on div "Upgrade" at bounding box center [328, 55] width 185 height 16
click at [411, 53] on div "Upgrade" at bounding box center [328, 55] width 185 height 16
click at [412, 53] on div "Upgrade" at bounding box center [328, 55] width 185 height 16
click at [413, 57] on div at bounding box center [416, 55] width 7 height 7
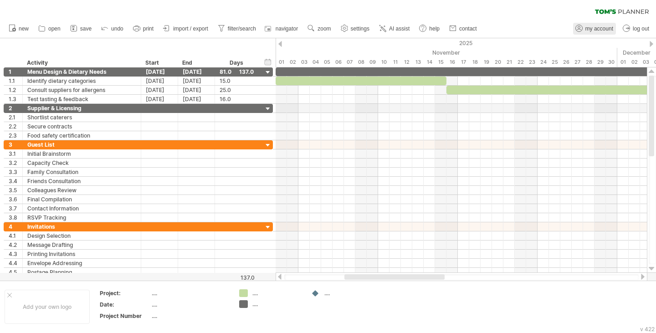
click at [585, 33] on link "my account" at bounding box center [594, 29] width 43 height 12
type input "**********"
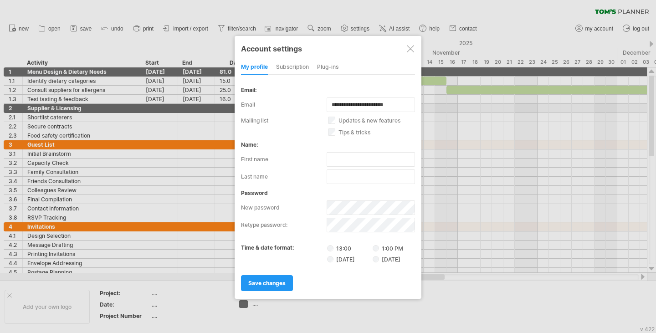
click at [297, 70] on div "subscription" at bounding box center [292, 67] width 33 height 15
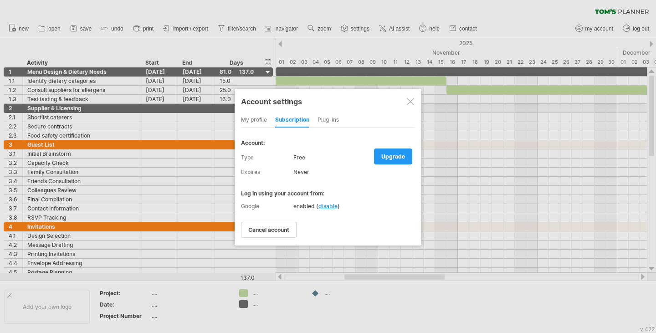
click at [334, 115] on div "Plug-ins" at bounding box center [328, 120] width 21 height 15
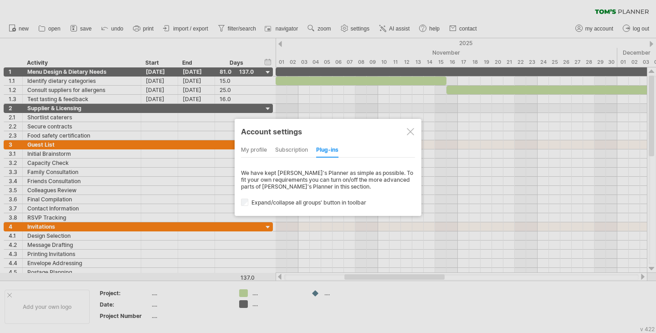
click at [291, 147] on div "subscription" at bounding box center [291, 150] width 33 height 15
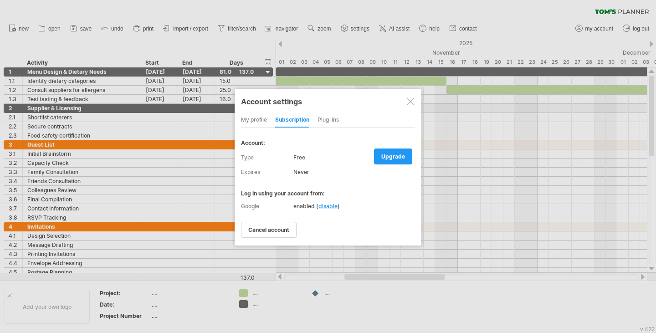
click at [259, 175] on label "expires next payment:" at bounding box center [267, 172] width 52 height 15
click at [297, 171] on div "never" at bounding box center [355, 172] width 122 height 15
click at [322, 178] on div "never" at bounding box center [355, 172] width 122 height 15
click at [353, 163] on div "Free" at bounding box center [355, 157] width 122 height 15
click at [380, 161] on link "upgrade" at bounding box center [393, 157] width 38 height 16
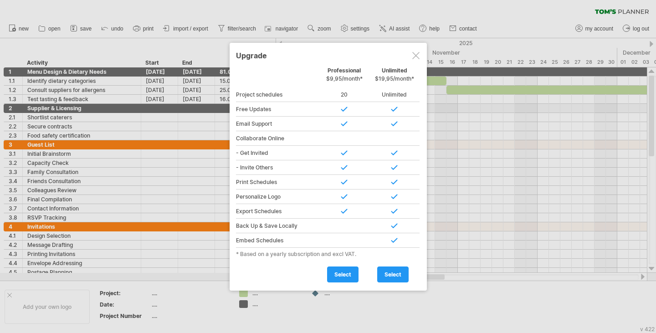
click at [415, 56] on div at bounding box center [416, 55] width 7 height 7
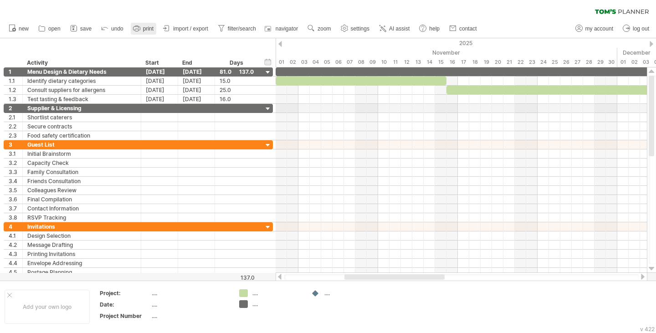
click at [139, 32] on icon at bounding box center [136, 28] width 9 height 9
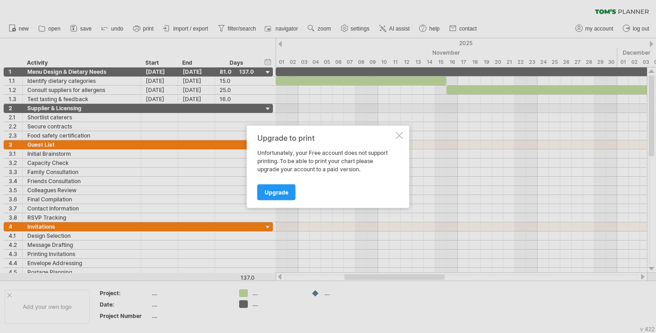
click at [400, 142] on div "Upgrade to print Unfortunately, your Free account does not support printing. To…" at bounding box center [328, 166] width 163 height 83
click at [400, 135] on div at bounding box center [399, 135] width 7 height 7
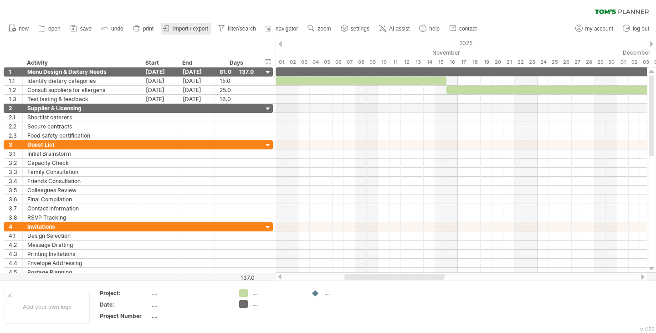
click at [205, 29] on span "import / export" at bounding box center [190, 29] width 35 height 6
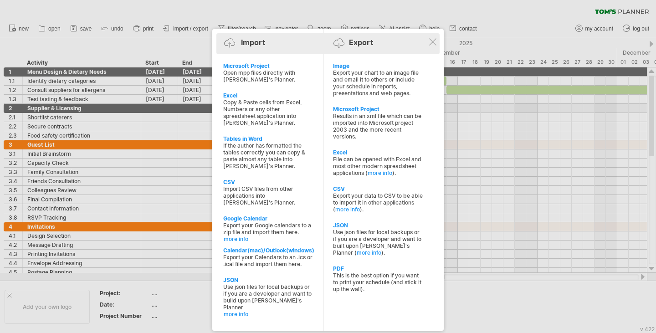
click at [386, 42] on div "Import Export" at bounding box center [328, 44] width 219 height 14
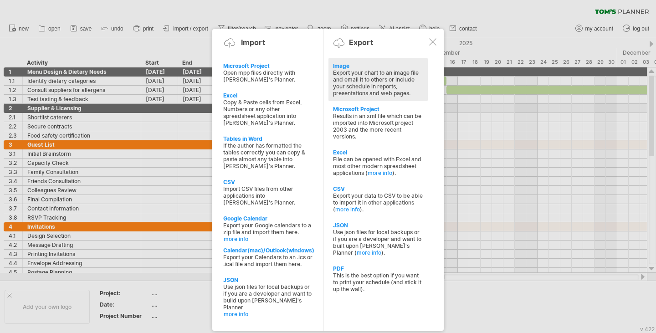
click at [382, 67] on div "Image" at bounding box center [378, 65] width 90 height 7
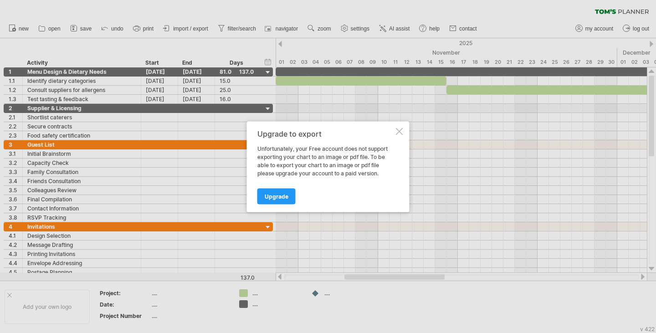
click at [401, 130] on div at bounding box center [399, 131] width 7 height 7
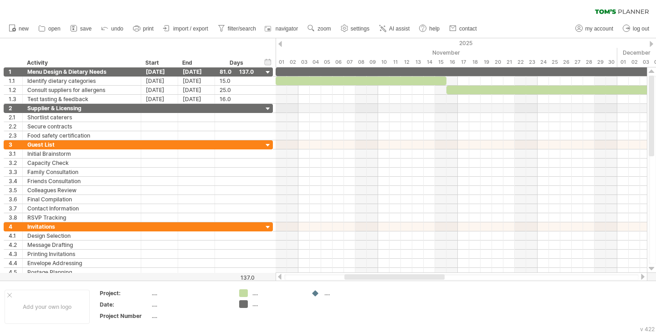
click at [643, 14] on icon at bounding box center [622, 11] width 54 height 5
click at [597, 31] on span "my account" at bounding box center [600, 29] width 28 height 6
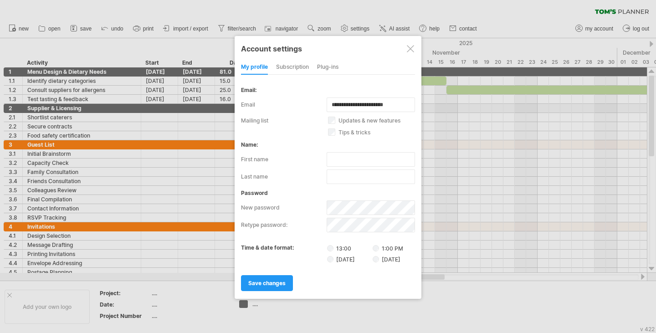
click at [305, 70] on div "subscription" at bounding box center [292, 67] width 33 height 15
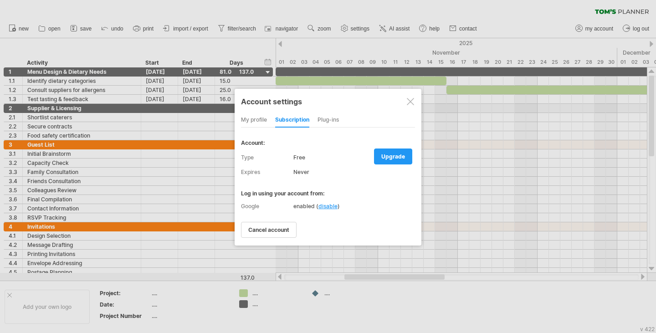
click at [325, 121] on div "Plug-ins" at bounding box center [328, 120] width 21 height 15
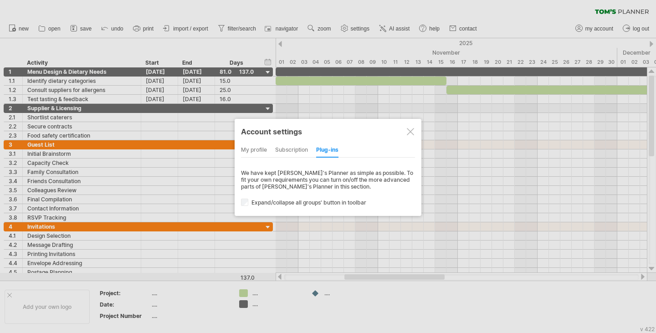
click at [301, 147] on div "subscription" at bounding box center [291, 150] width 33 height 15
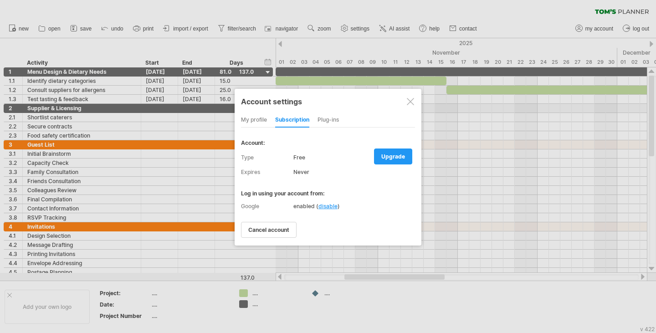
click at [409, 101] on div at bounding box center [410, 101] width 7 height 7
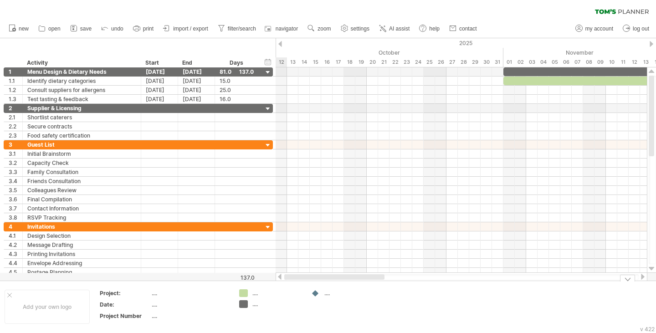
drag, startPoint x: 422, startPoint y: 276, endPoint x: 277, endPoint y: 309, distance: 148.7
click at [277, 309] on div "Trying to reach [DOMAIN_NAME] Connected again... 0% clear filter new 1" at bounding box center [328, 166] width 656 height 333
click at [627, 282] on div "Add your own logo Project: .... Date: .... Project Number .... .... .... ...." at bounding box center [328, 307] width 656 height 52
click at [629, 276] on div at bounding box center [627, 278] width 15 height 7
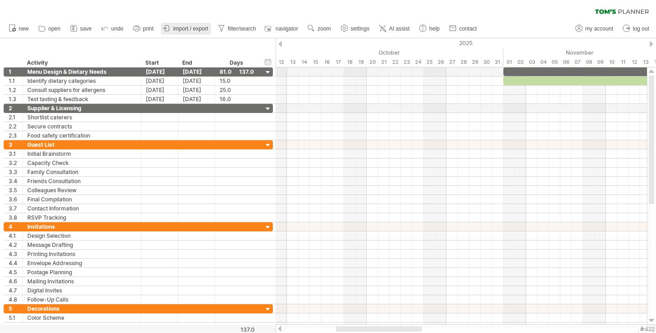
click at [208, 26] on span "import / export" at bounding box center [190, 29] width 35 height 6
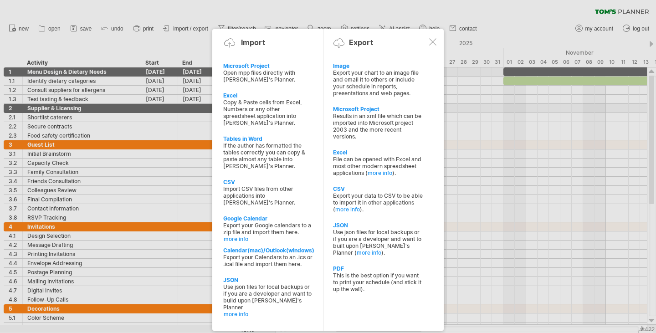
click at [495, 12] on div at bounding box center [328, 166] width 656 height 333
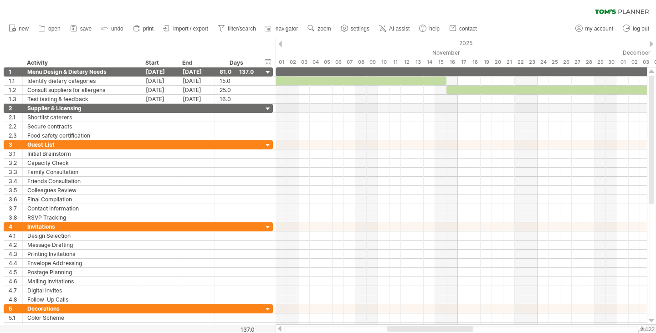
drag, startPoint x: 413, startPoint y: 329, endPoint x: 464, endPoint y: 332, distance: 51.6
click at [464, 332] on div at bounding box center [461, 329] width 355 height 6
drag, startPoint x: 595, startPoint y: 5, endPoint x: 632, endPoint y: 13, distance: 37.6
click at [632, 13] on div "clear filter reapply filter" at bounding box center [328, 9] width 656 height 19
click at [596, 29] on span "my account" at bounding box center [600, 29] width 28 height 6
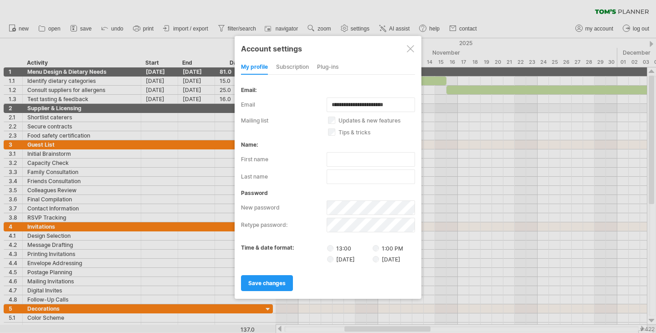
click at [294, 196] on div "password new password retype password:" at bounding box center [328, 211] width 174 height 43
click at [303, 56] on div "Account settings" at bounding box center [328, 48] width 174 height 16
click at [299, 65] on div "subscription" at bounding box center [292, 67] width 33 height 15
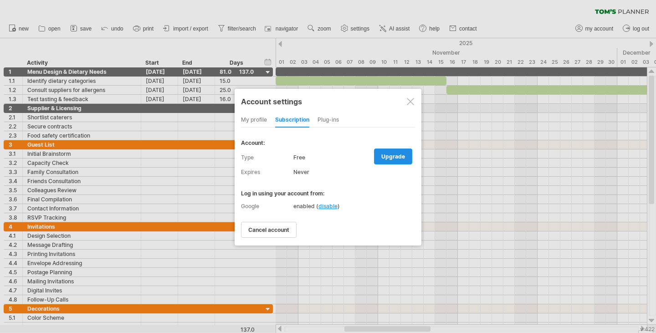
click at [389, 154] on span "upgrade" at bounding box center [394, 156] width 24 height 7
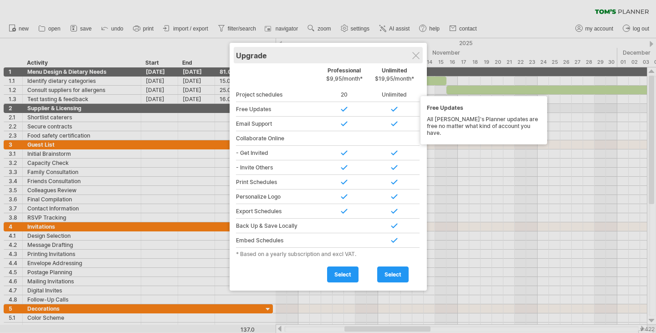
click at [416, 51] on div "Upgrade" at bounding box center [328, 55] width 185 height 16
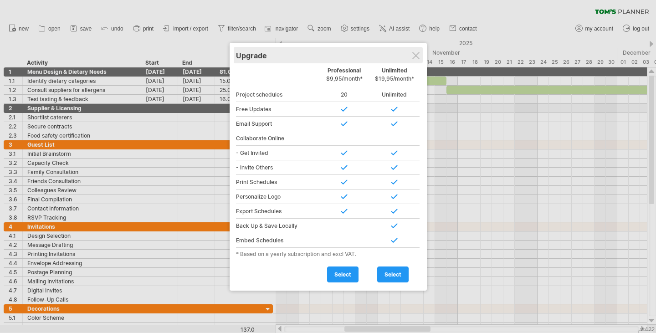
click at [412, 60] on div "Upgrade" at bounding box center [328, 55] width 185 height 16
click at [416, 60] on div "Upgrade" at bounding box center [328, 55] width 185 height 16
click at [416, 57] on div at bounding box center [416, 55] width 7 height 7
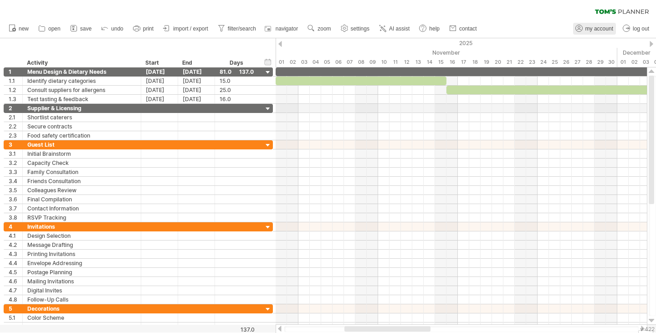
click at [592, 30] on span "my account" at bounding box center [600, 29] width 28 height 6
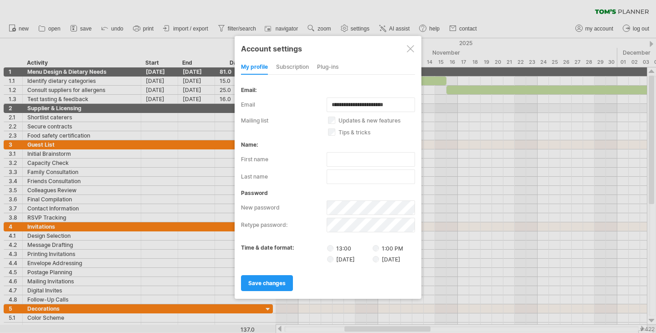
click at [408, 46] on div at bounding box center [410, 48] width 7 height 7
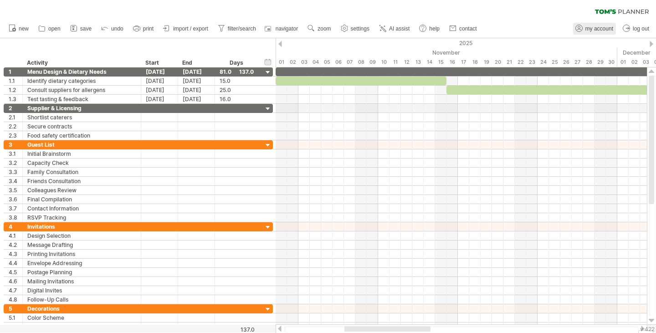
click at [576, 29] on icon at bounding box center [579, 28] width 9 height 9
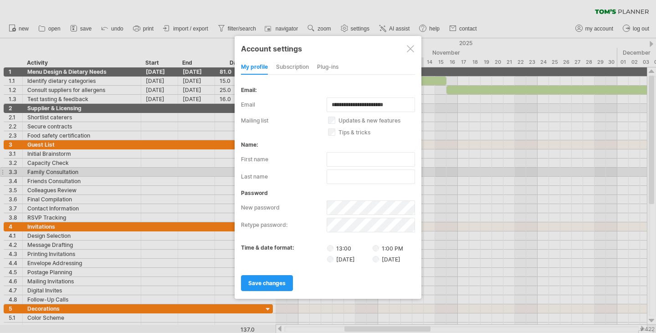
click at [300, 64] on div "subscription" at bounding box center [292, 67] width 33 height 15
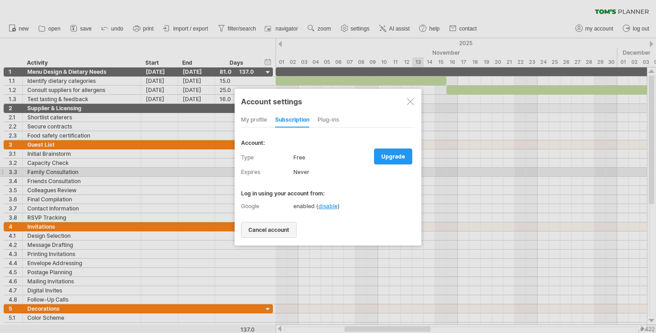
click at [283, 225] on link "cancel account" at bounding box center [269, 230] width 56 height 16
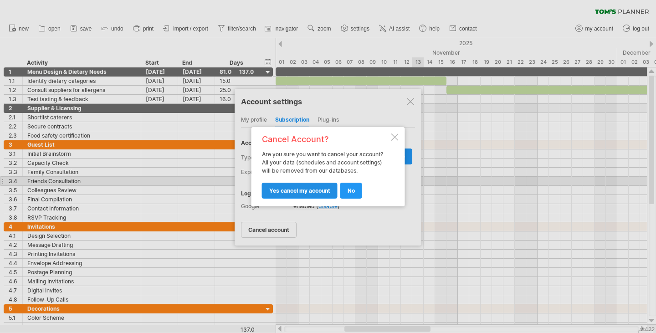
click at [316, 185] on link "yes cancel my account" at bounding box center [300, 191] width 76 height 16
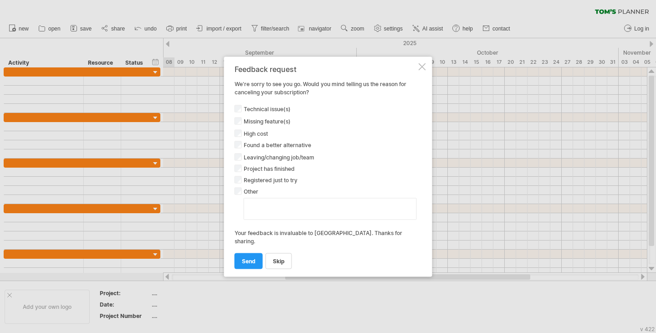
click at [420, 70] on div at bounding box center [422, 66] width 7 height 7
